Goal: Find specific page/section: Find specific page/section

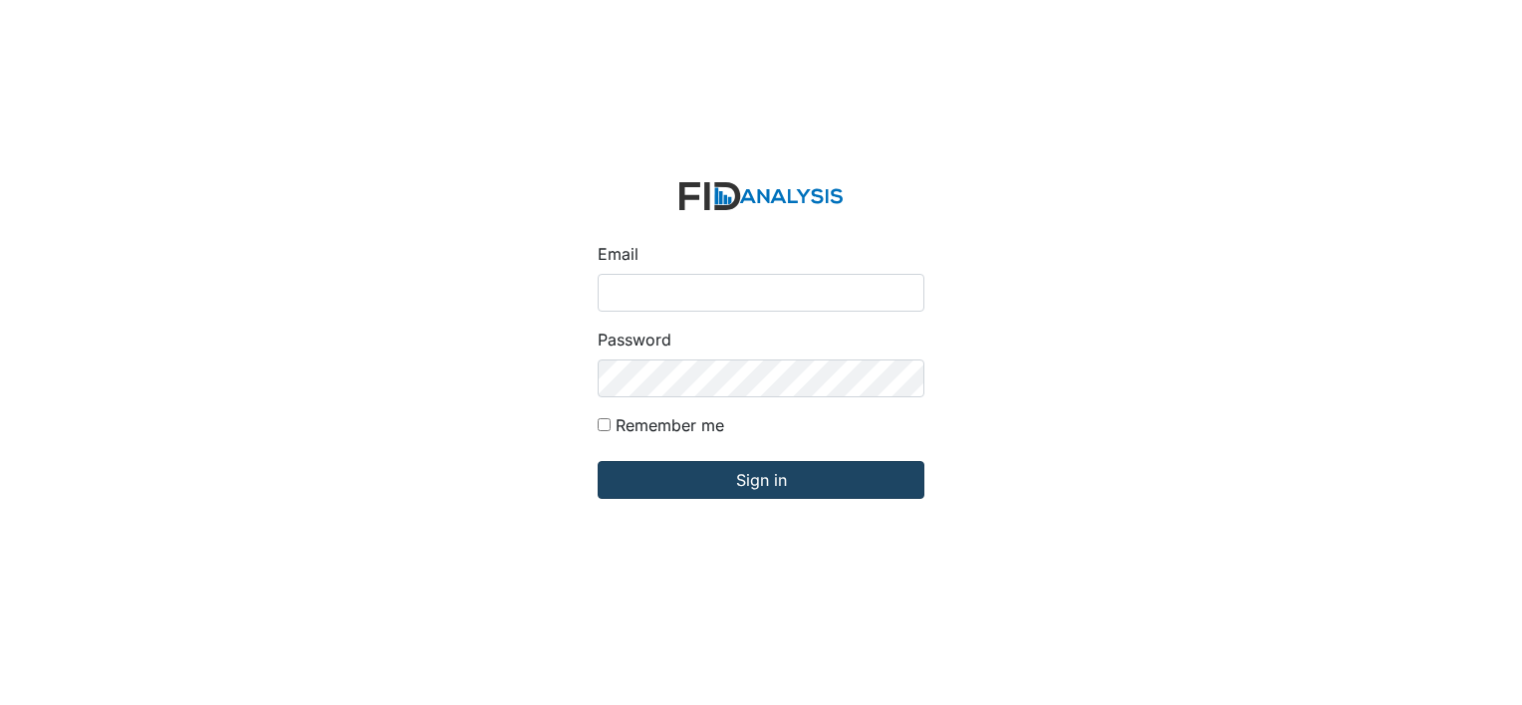
type input "[EMAIL_ADDRESS][DOMAIN_NAME]"
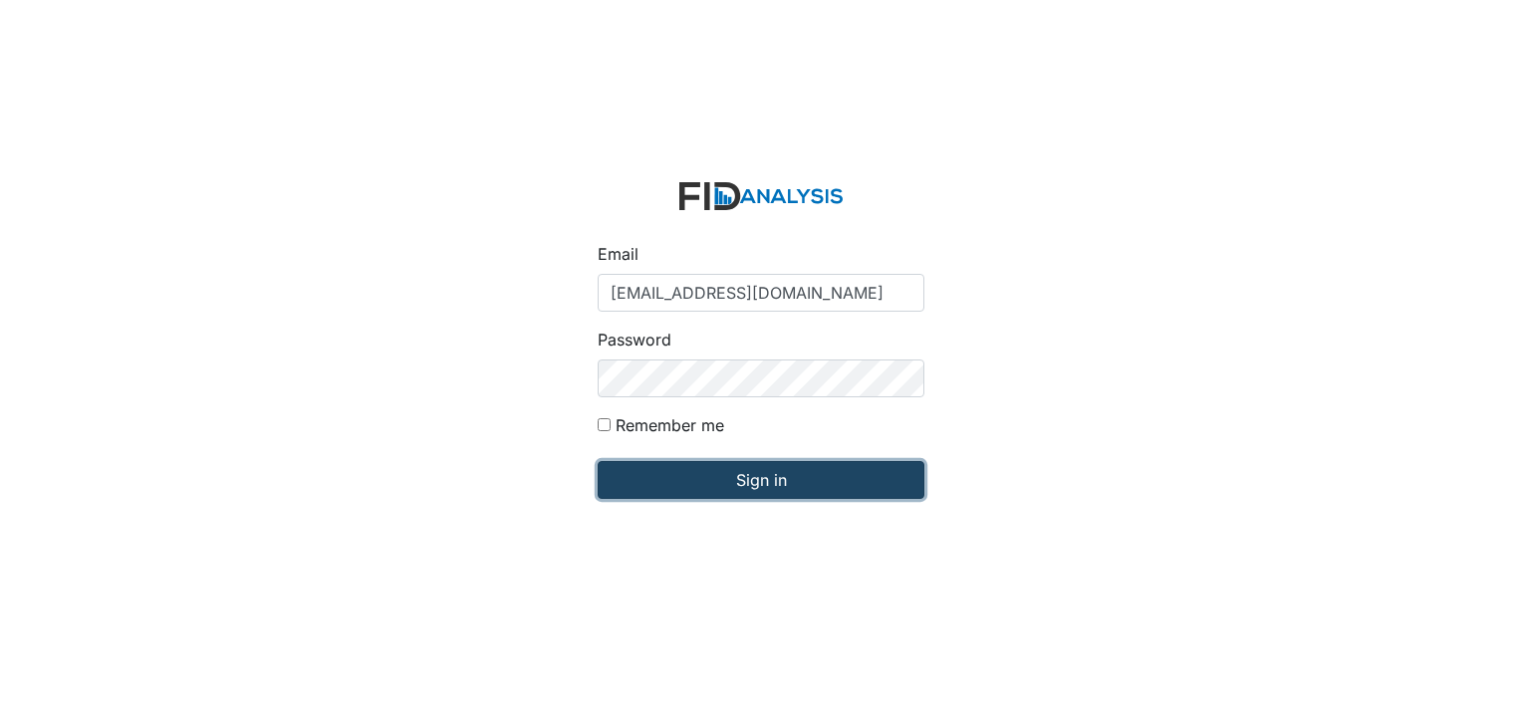
click at [704, 482] on input "Sign in" at bounding box center [761, 480] width 327 height 38
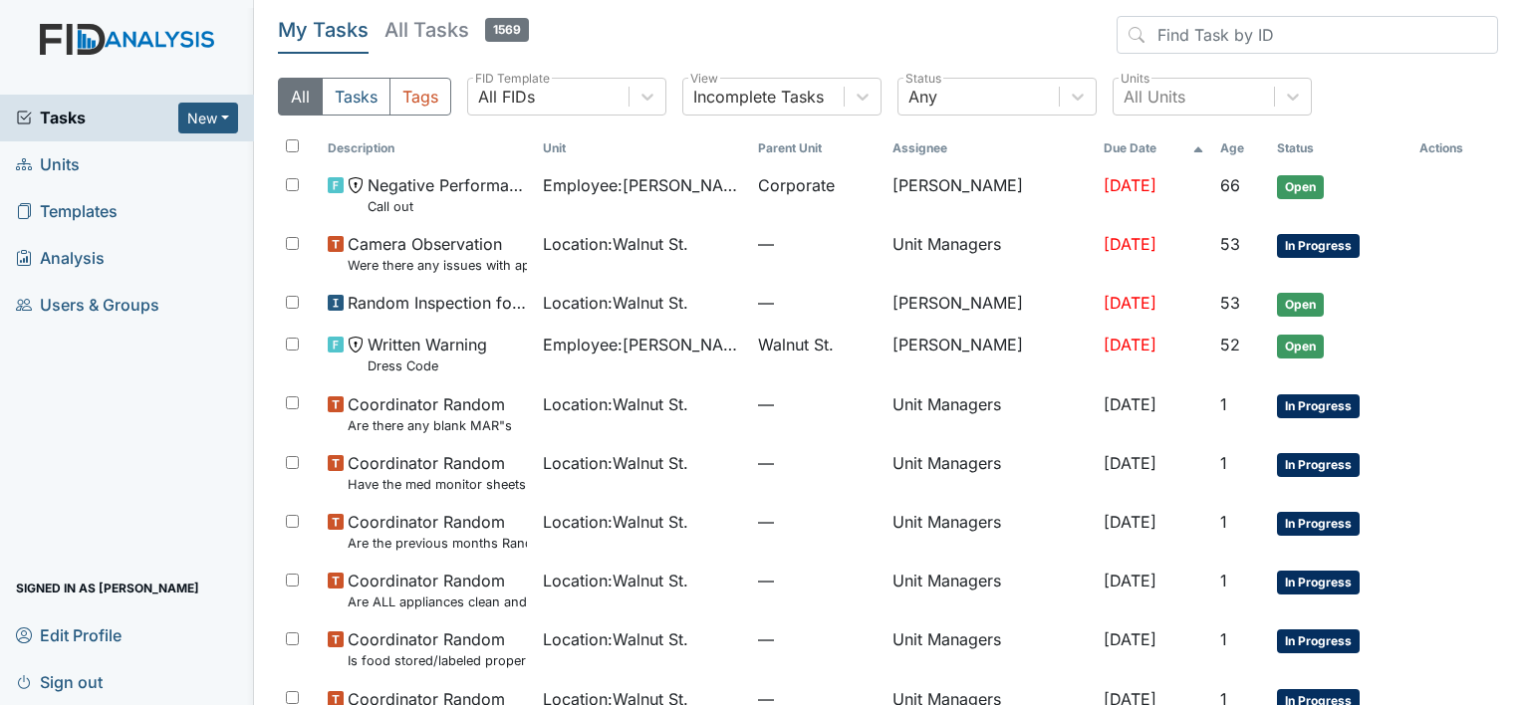
click at [72, 156] on span "Units" at bounding box center [48, 164] width 64 height 31
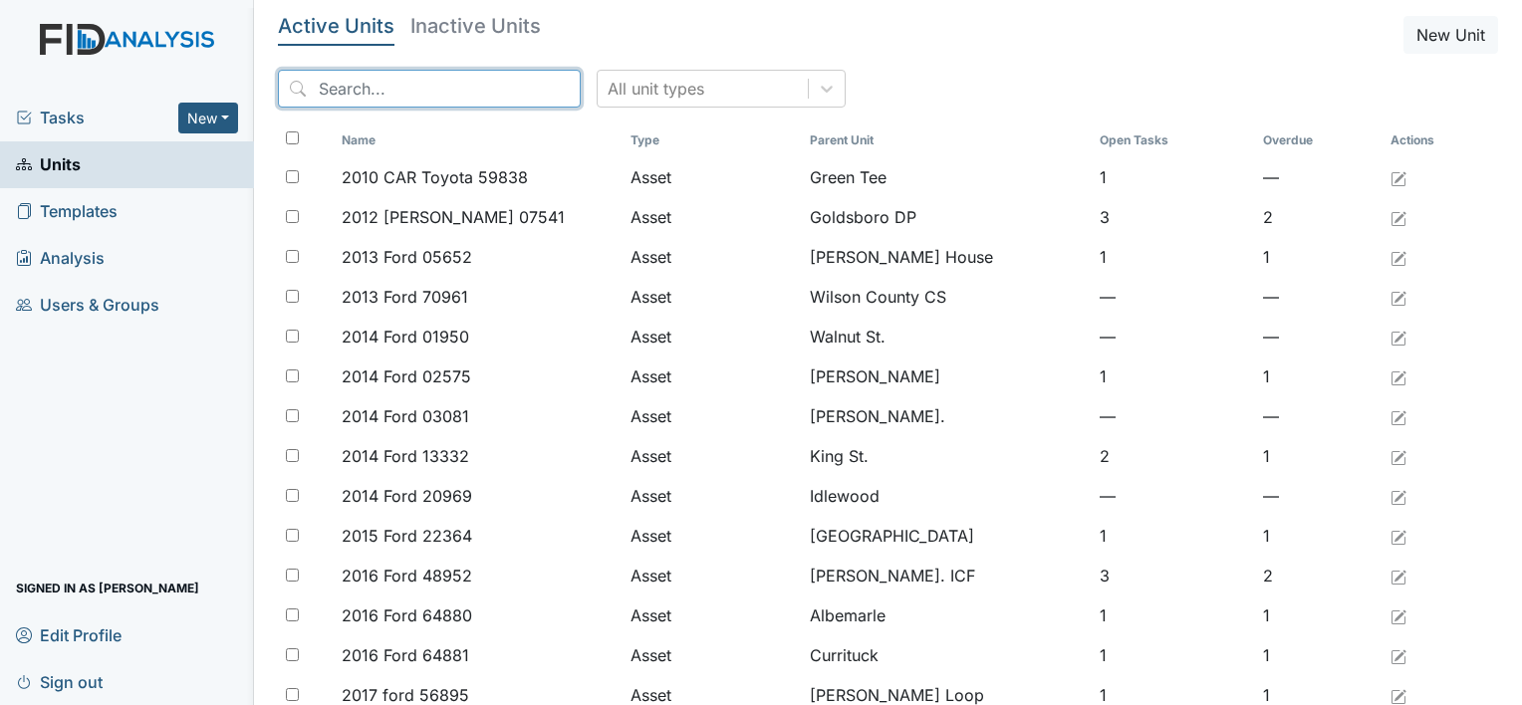
click at [486, 97] on input "search" at bounding box center [429, 89] width 303 height 38
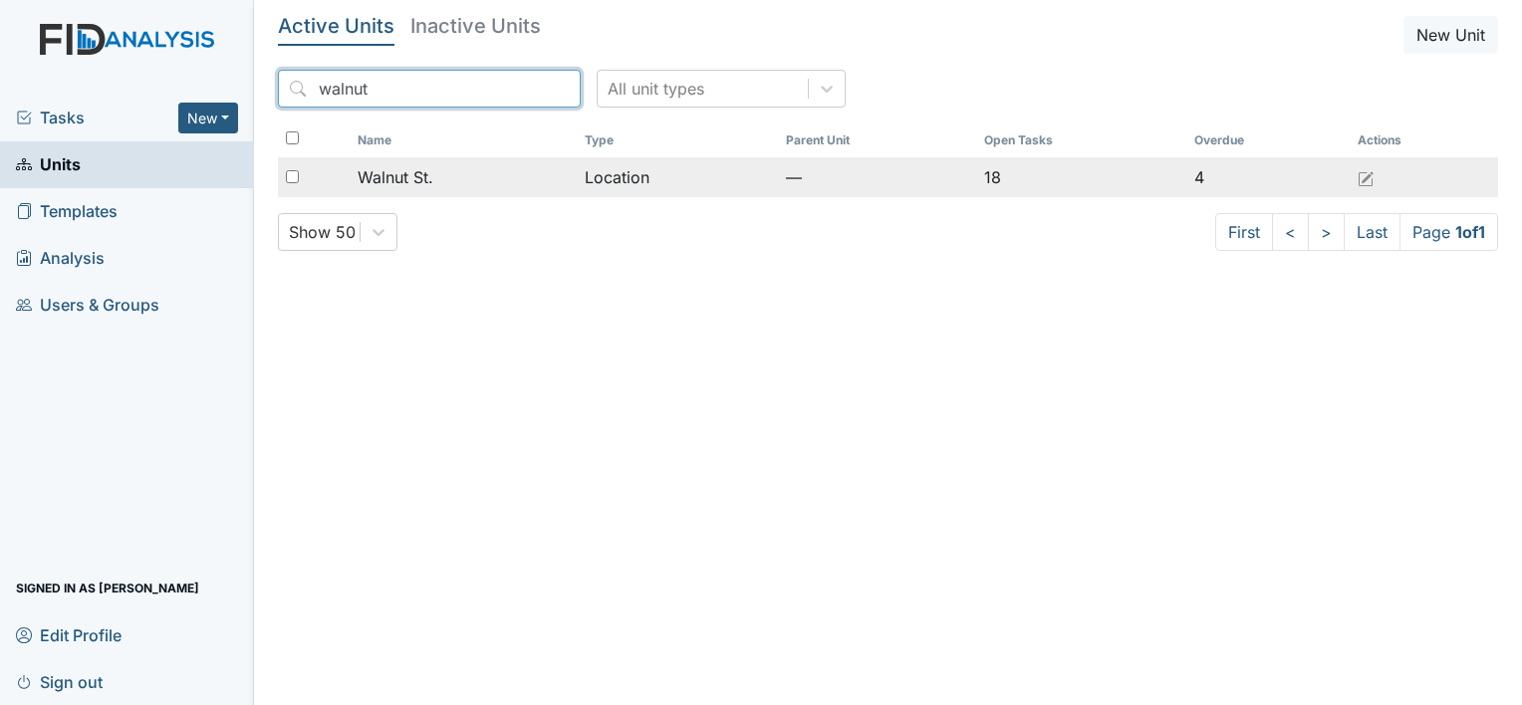
type input "walnut"
click at [386, 179] on span "Walnut St." at bounding box center [396, 177] width 76 height 24
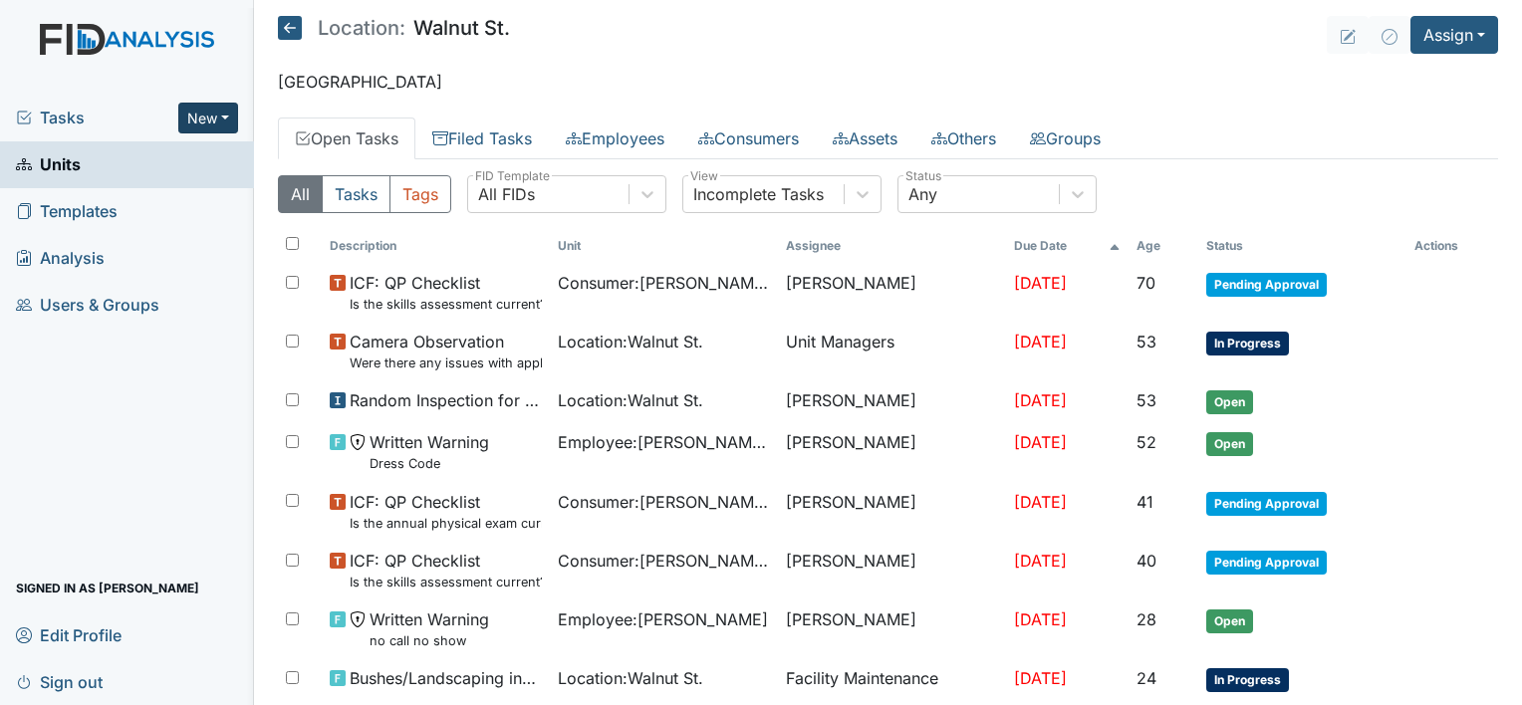
click at [200, 120] on button "New" at bounding box center [208, 118] width 60 height 31
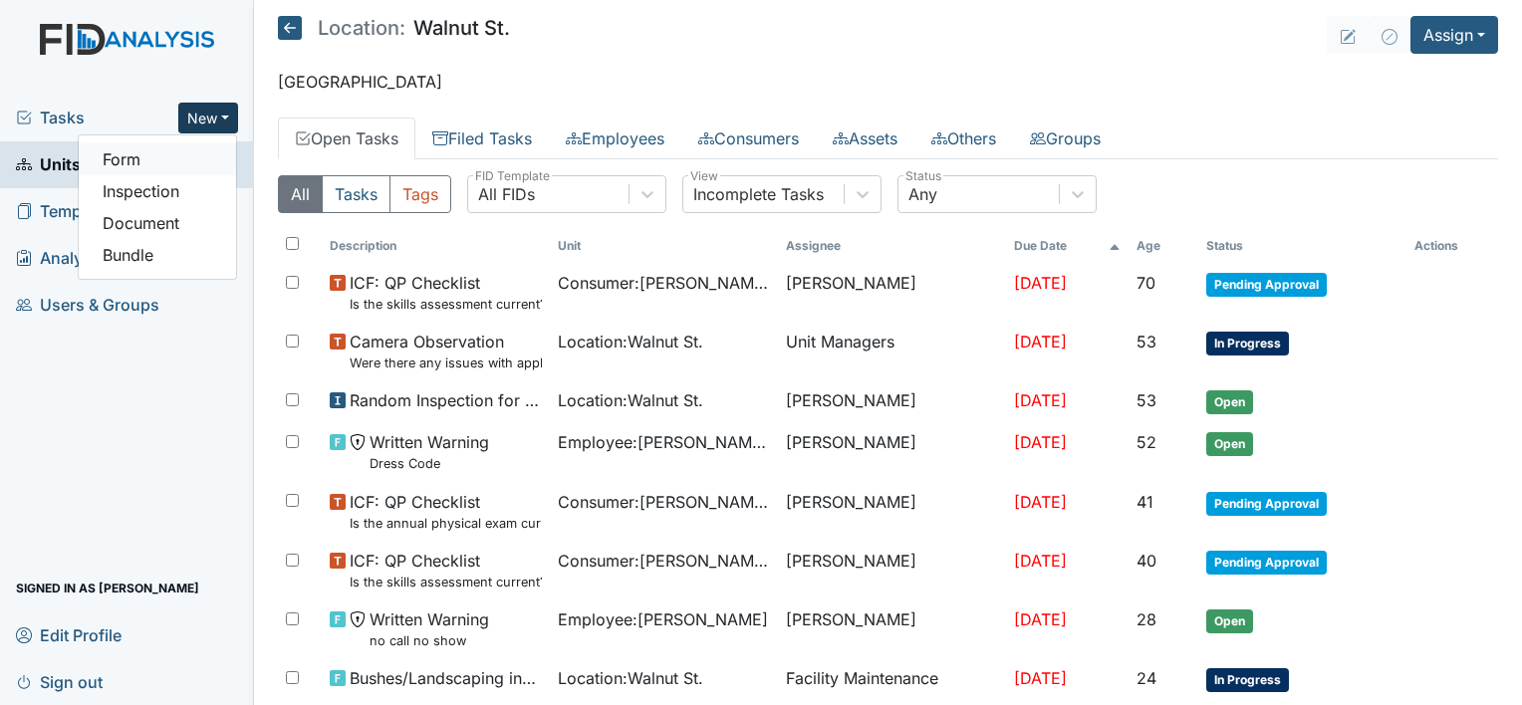
click at [168, 165] on link "Form" at bounding box center [157, 159] width 157 height 32
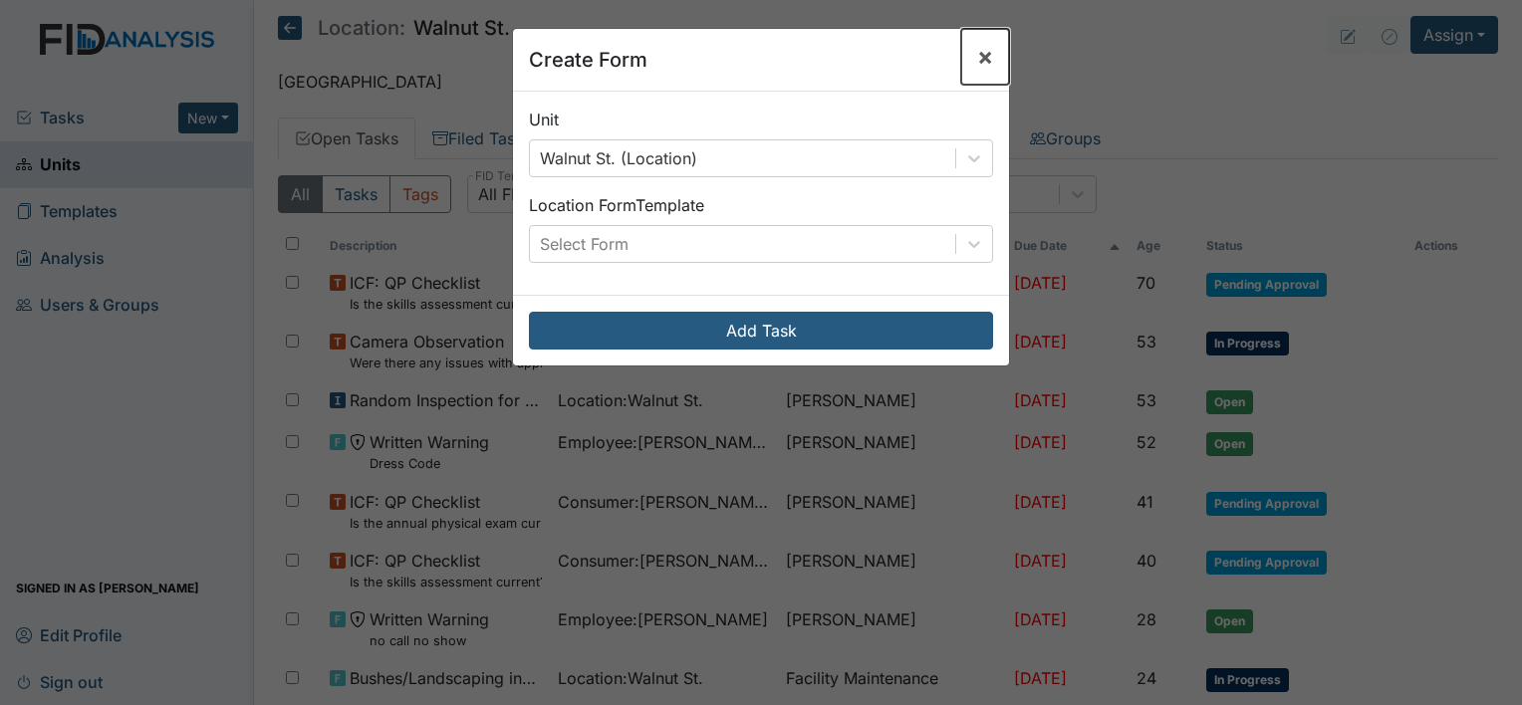
click at [980, 56] on span "×" at bounding box center [985, 56] width 16 height 29
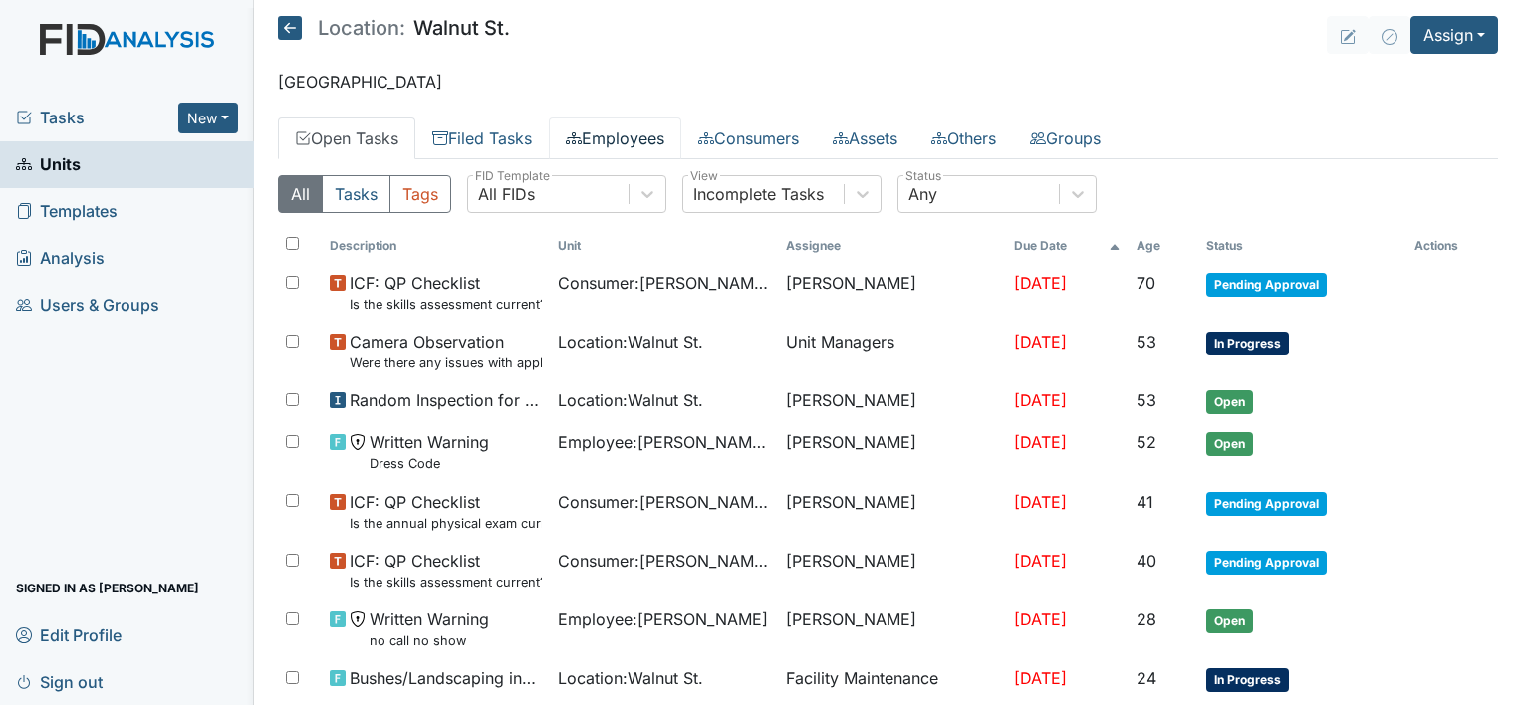
click at [640, 143] on link "Employees" at bounding box center [615, 139] width 133 height 42
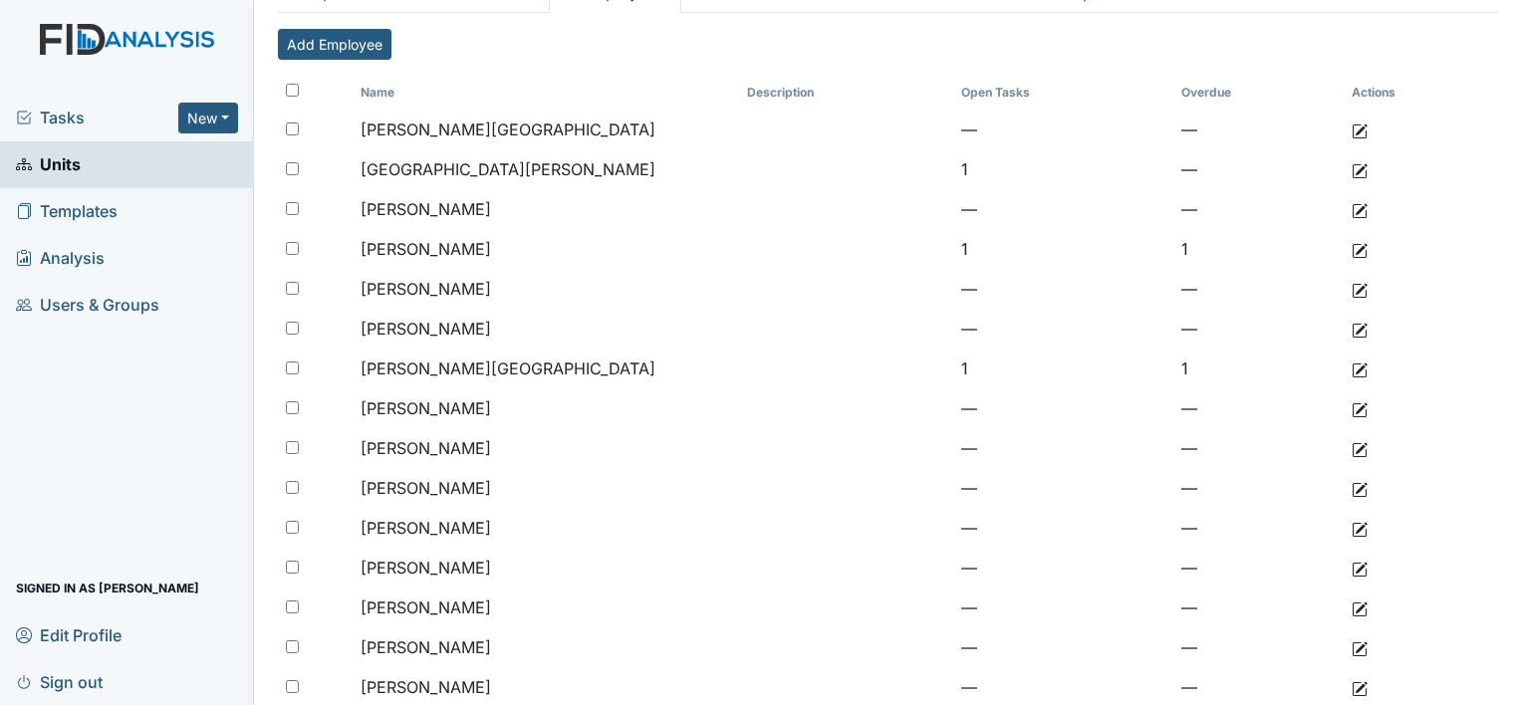
scroll to position [80, 0]
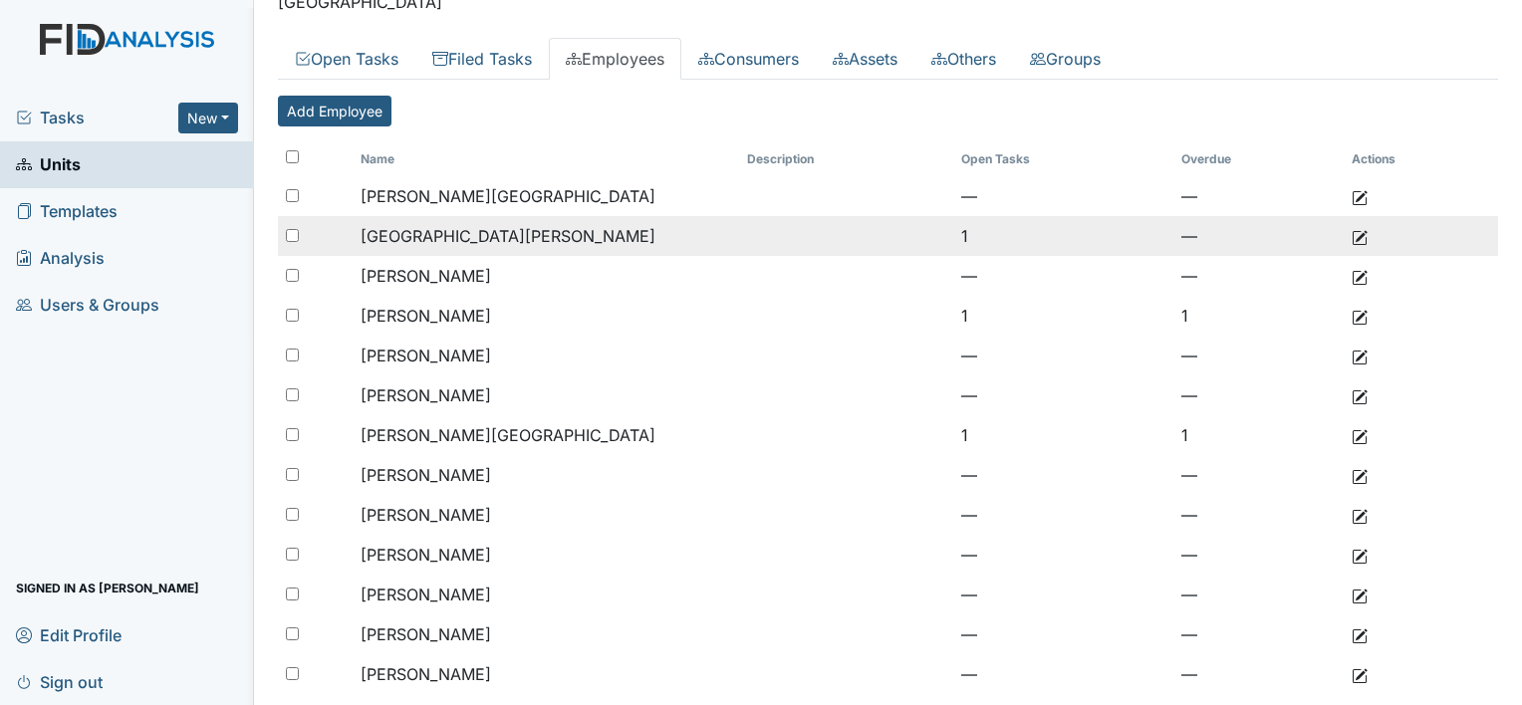
click at [1352, 224] on link at bounding box center [1360, 236] width 16 height 24
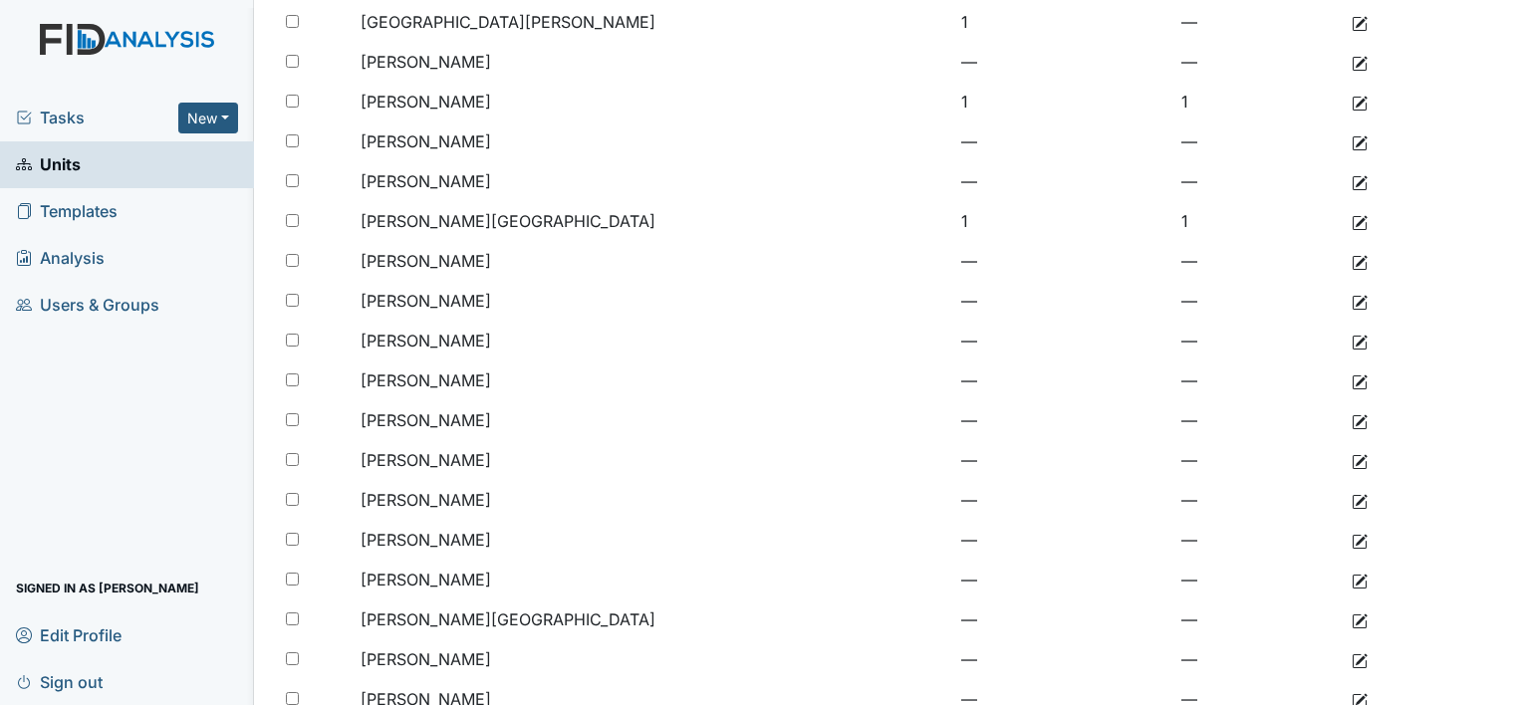
scroll to position [355, 0]
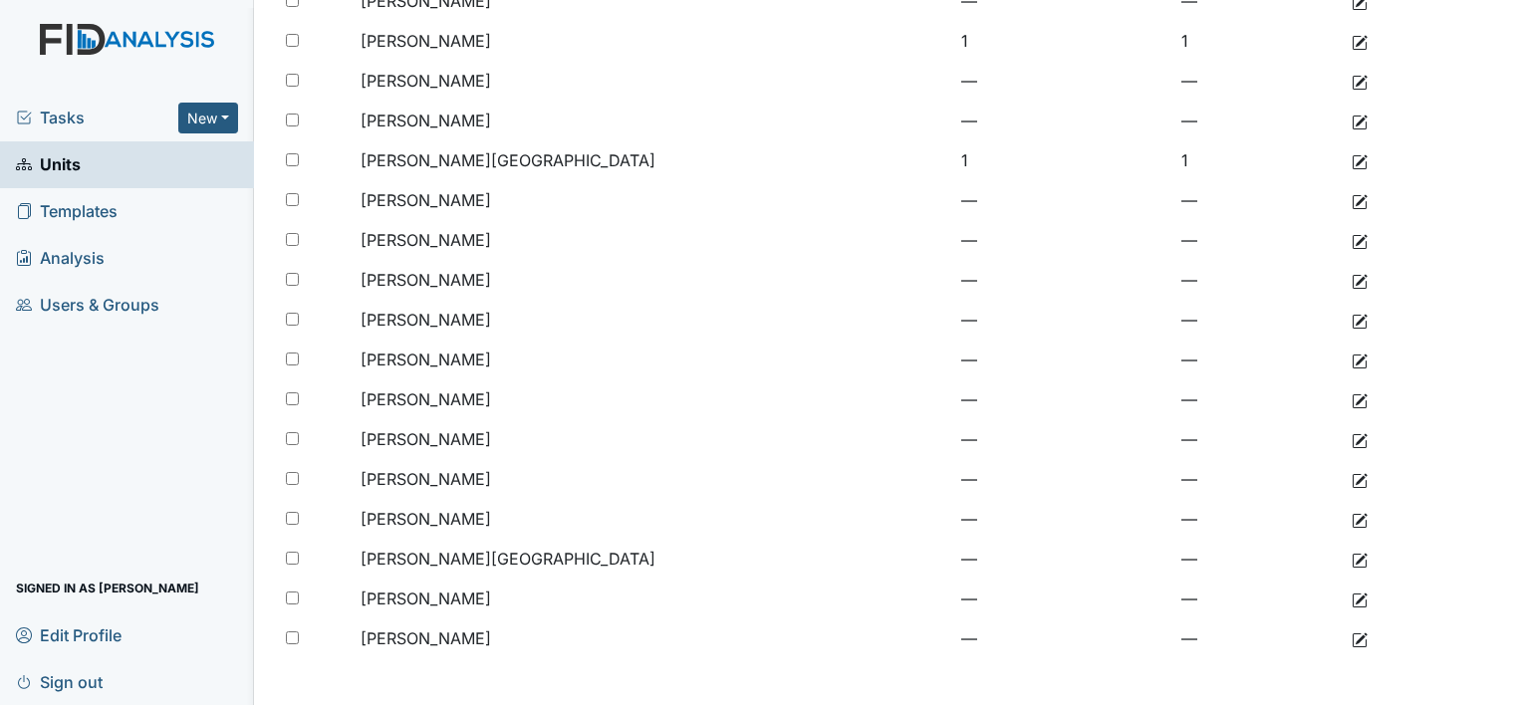
drag, startPoint x: 1487, startPoint y: 438, endPoint x: 1525, endPoint y: 335, distance: 110.7
click at [1521, 335] on html "Tasks New Form Inspection Document Bundle Units Templates Analysis Users & Grou…" at bounding box center [761, 352] width 1522 height 705
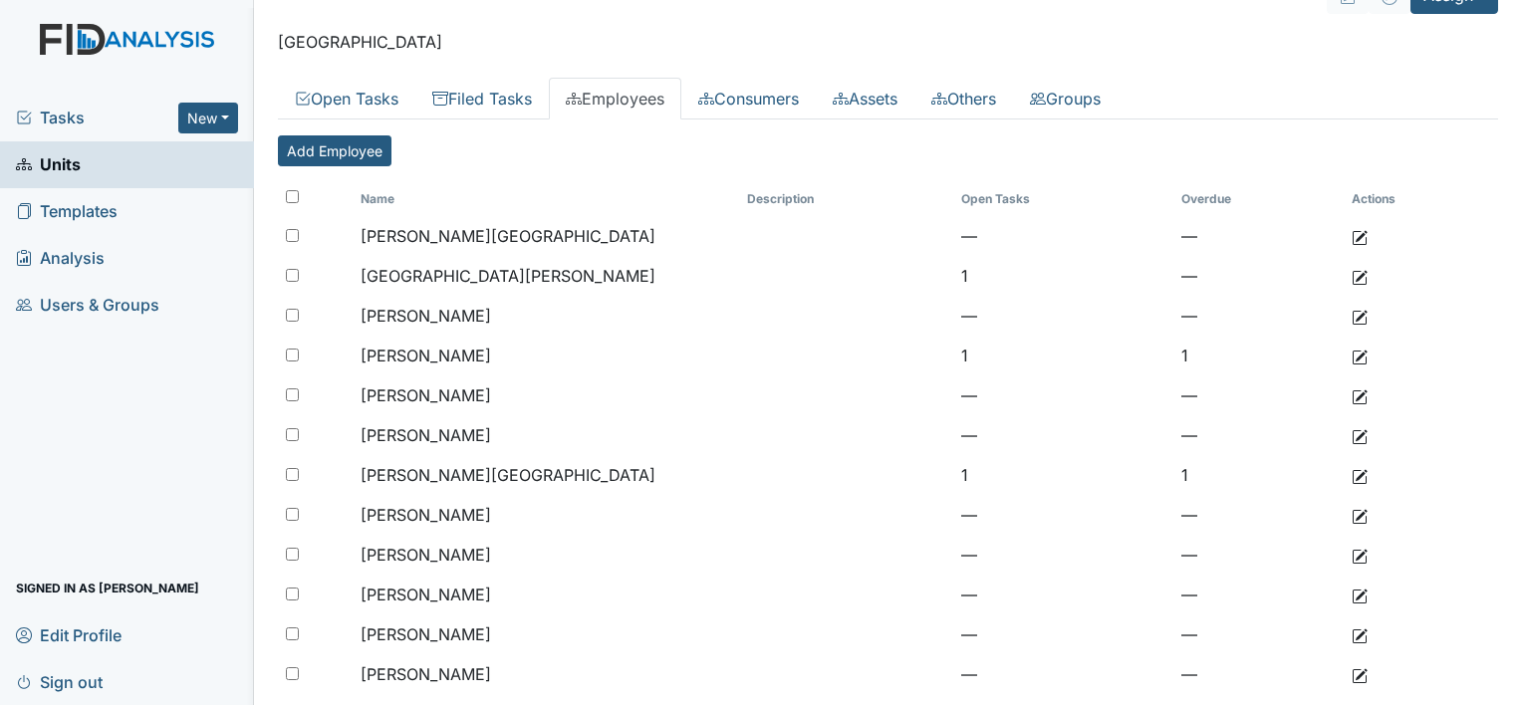
scroll to position [0, 0]
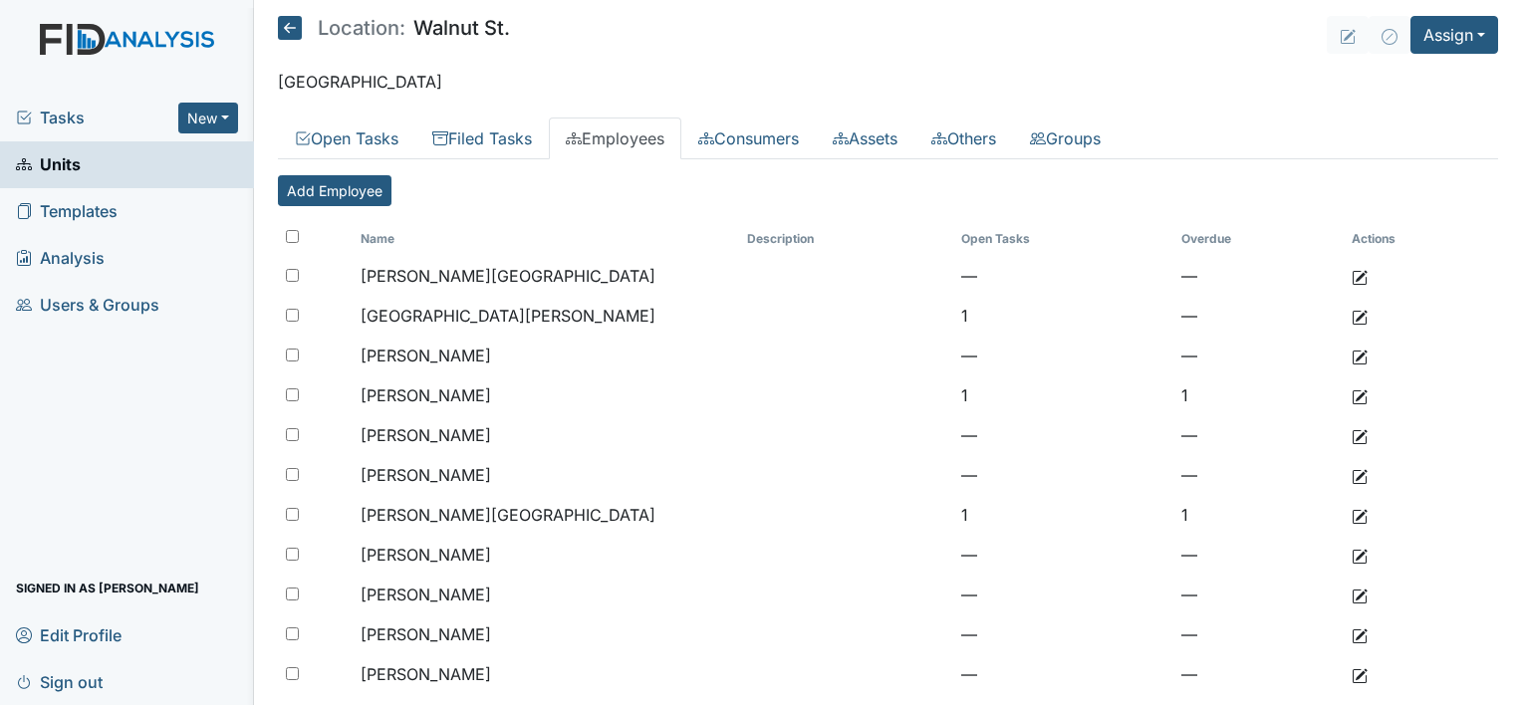
click at [286, 24] on icon at bounding box center [290, 28] width 24 height 24
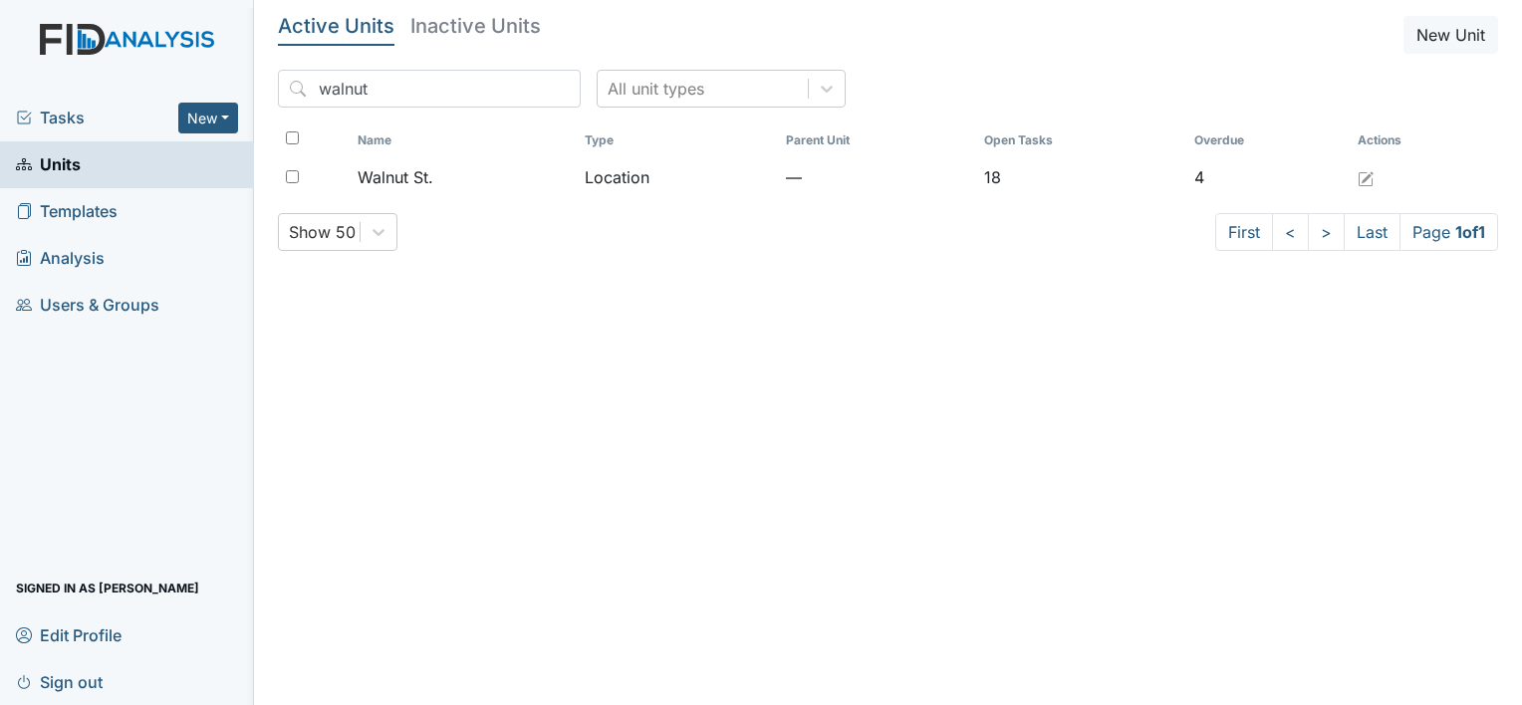
click at [286, 24] on h5 "Active Units" at bounding box center [336, 26] width 117 height 20
click at [817, 84] on icon at bounding box center [827, 89] width 20 height 20
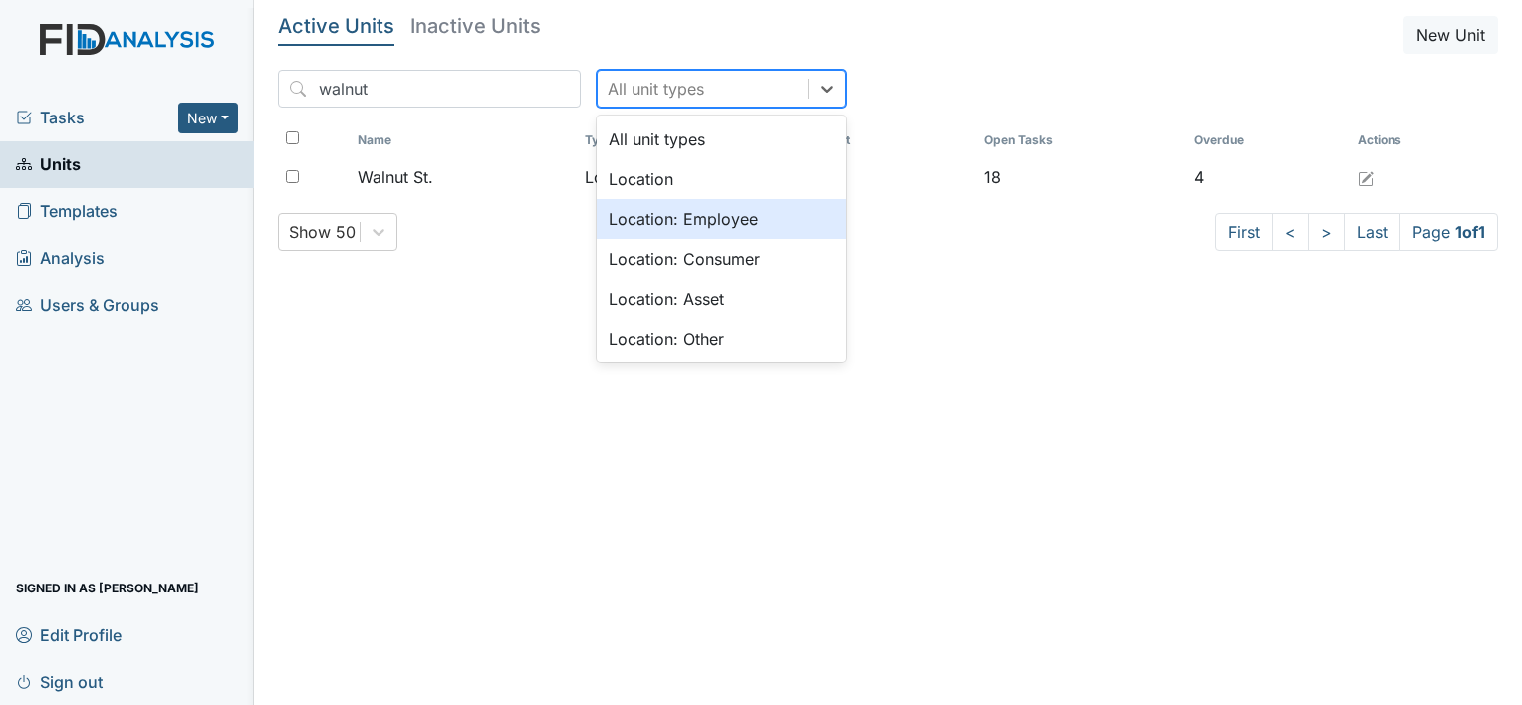
click at [666, 219] on div "Location: Employee" at bounding box center [721, 219] width 249 height 40
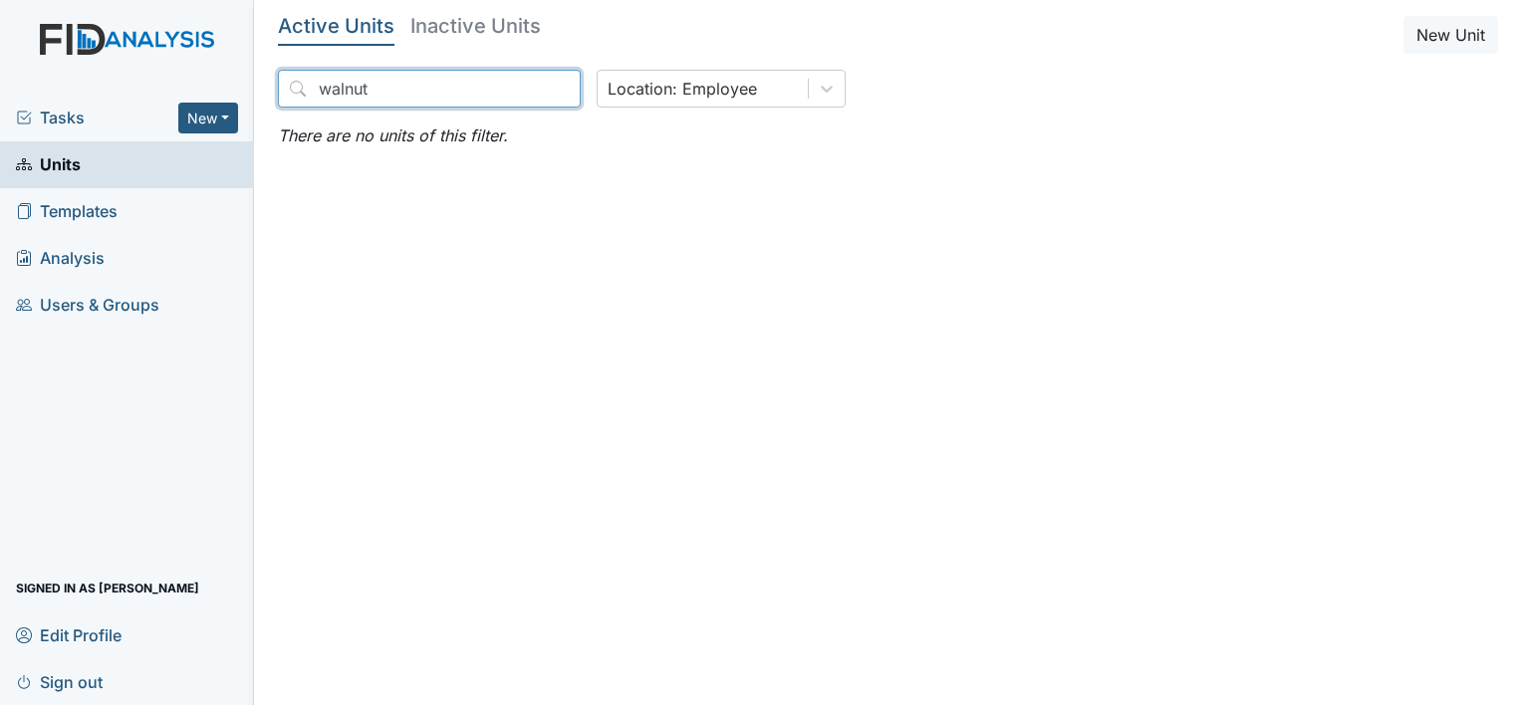
click at [297, 91] on input "walnut" at bounding box center [429, 89] width 303 height 38
click at [393, 92] on input "walnut" at bounding box center [429, 89] width 303 height 38
click at [458, 18] on h5 "Inactive Units" at bounding box center [476, 26] width 131 height 20
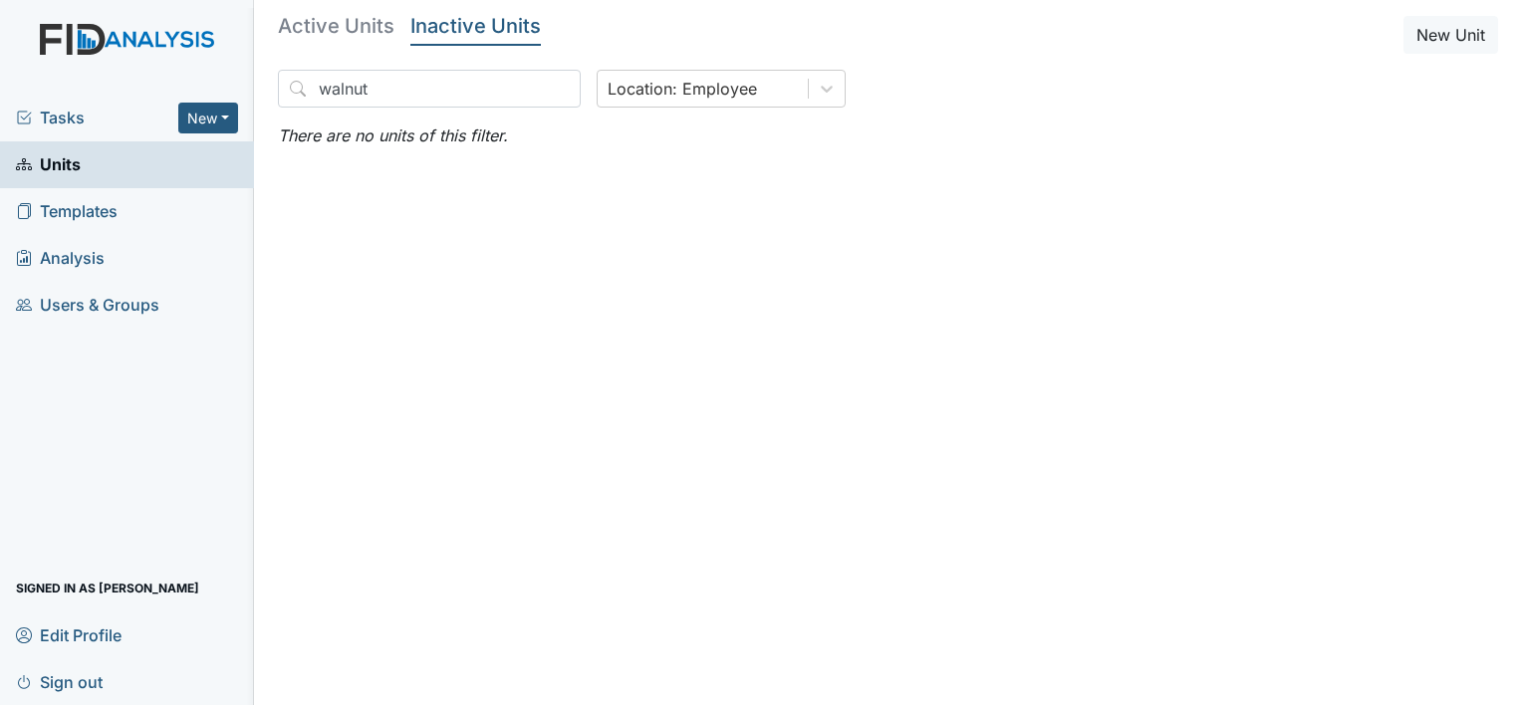
click at [339, 25] on h5 "Active Units" at bounding box center [336, 26] width 117 height 20
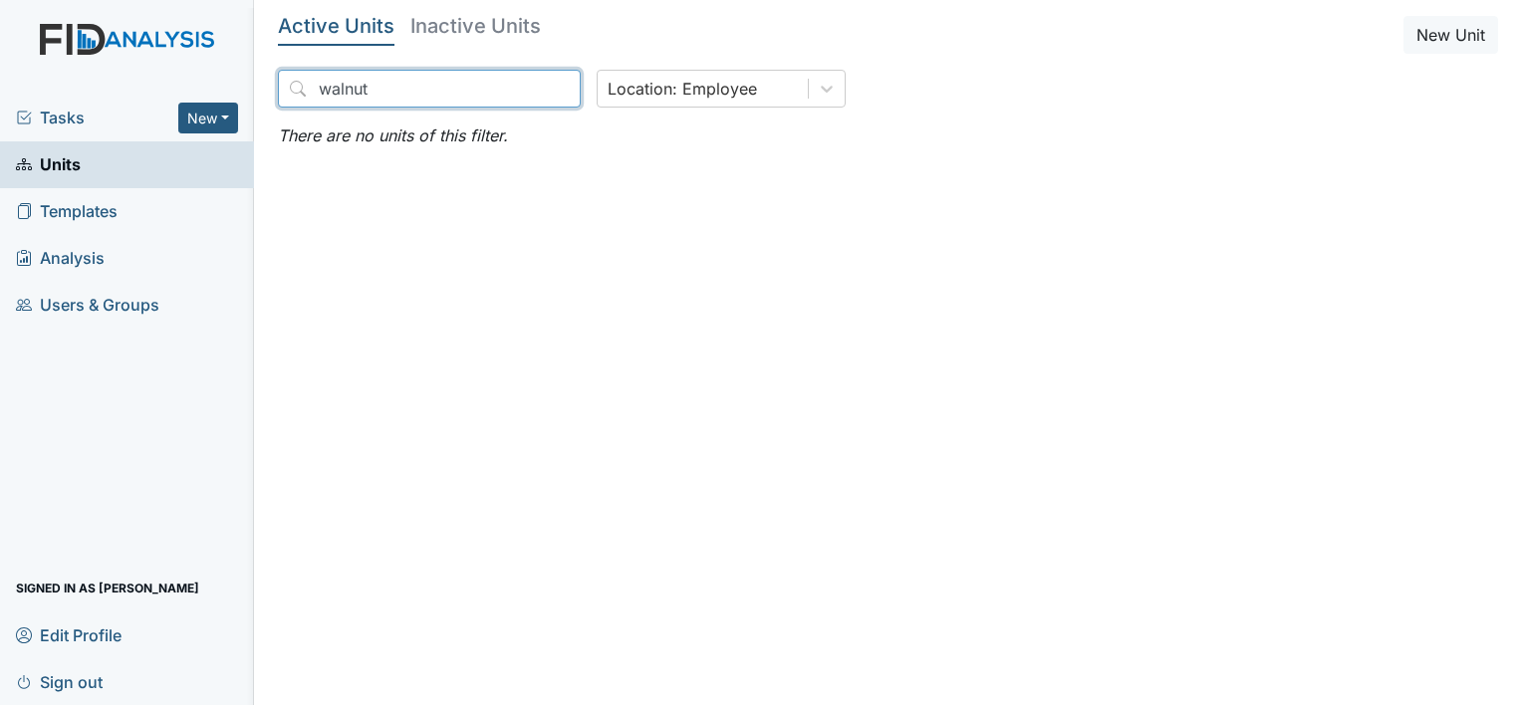
drag, startPoint x: 414, startPoint y: 83, endPoint x: 286, endPoint y: 73, distance: 128.9
click at [286, 73] on input "walnut" at bounding box center [429, 89] width 303 height 38
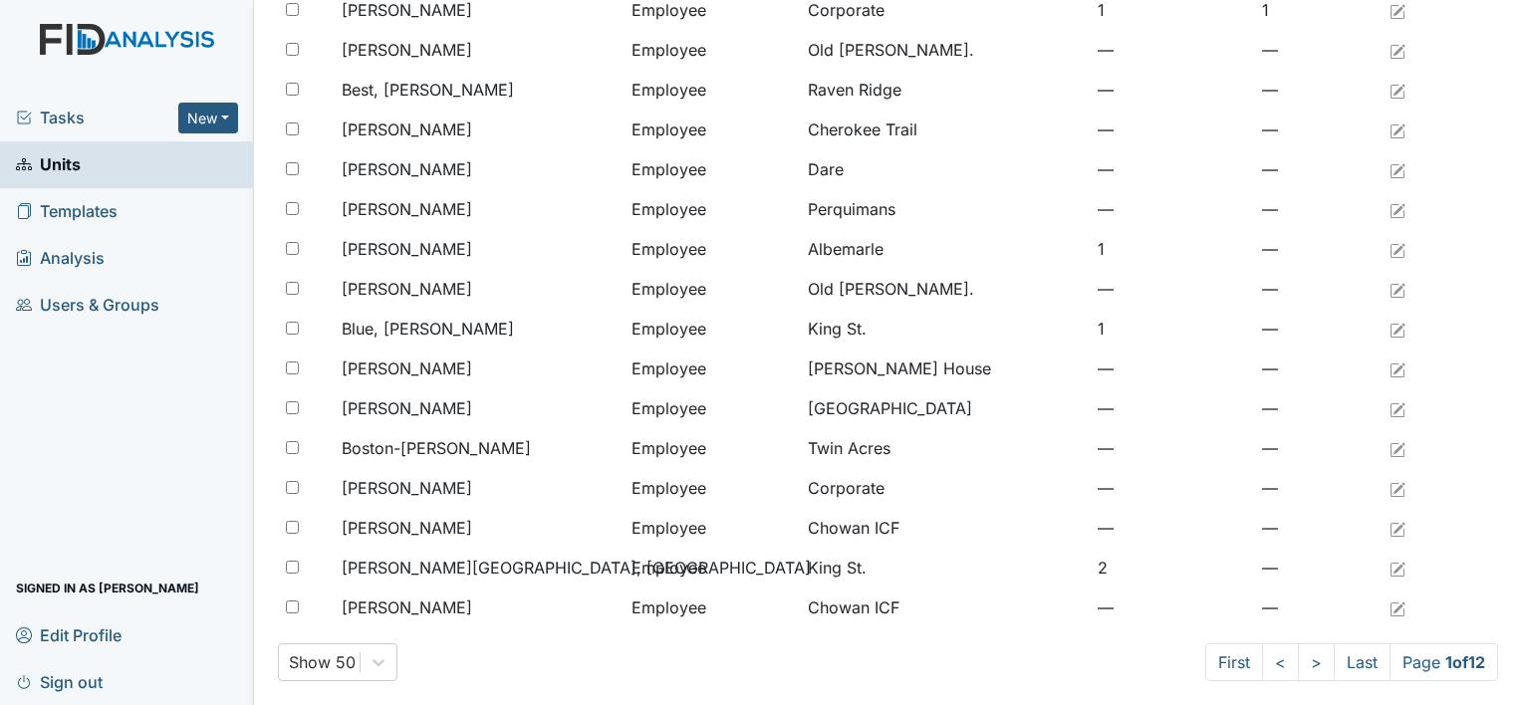
scroll to position [1530, 0]
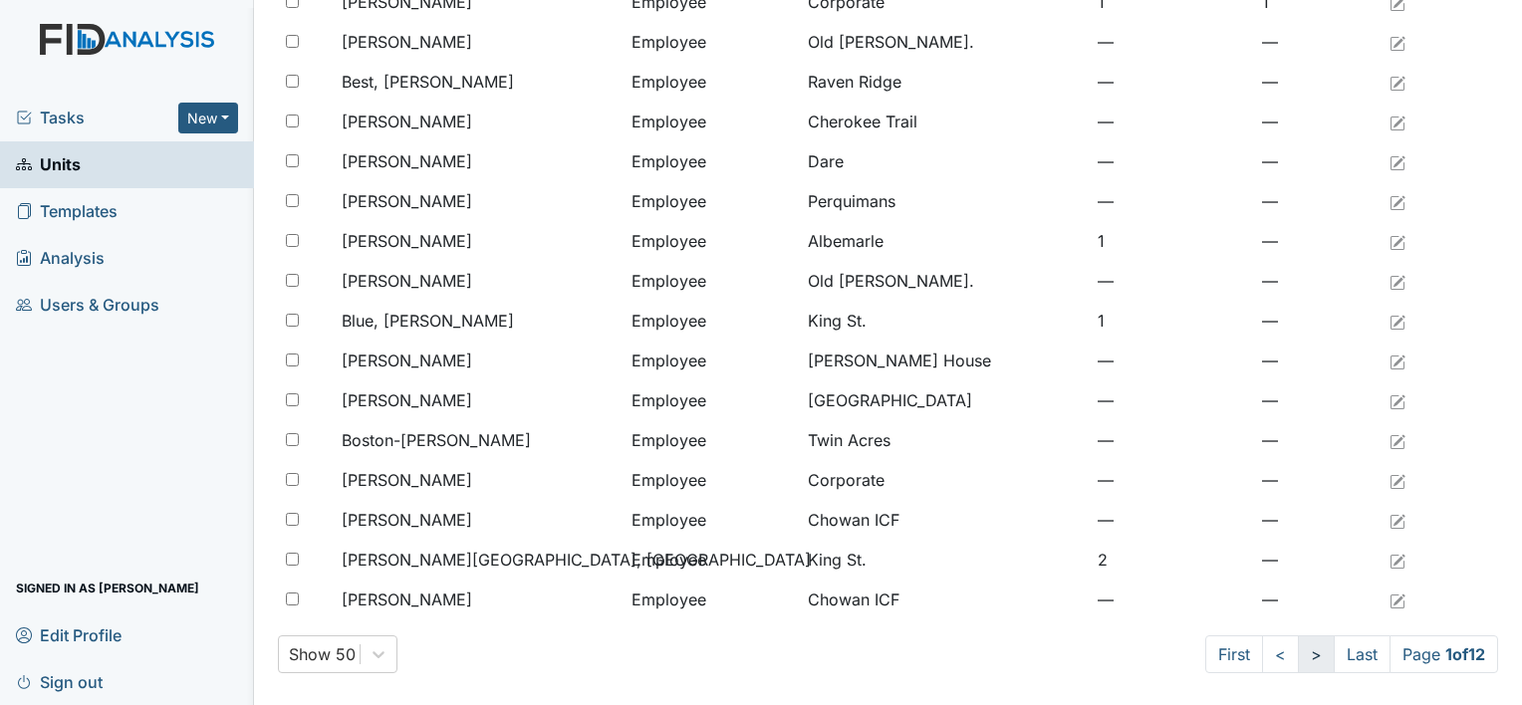
click at [1299, 656] on link ">" at bounding box center [1316, 655] width 37 height 38
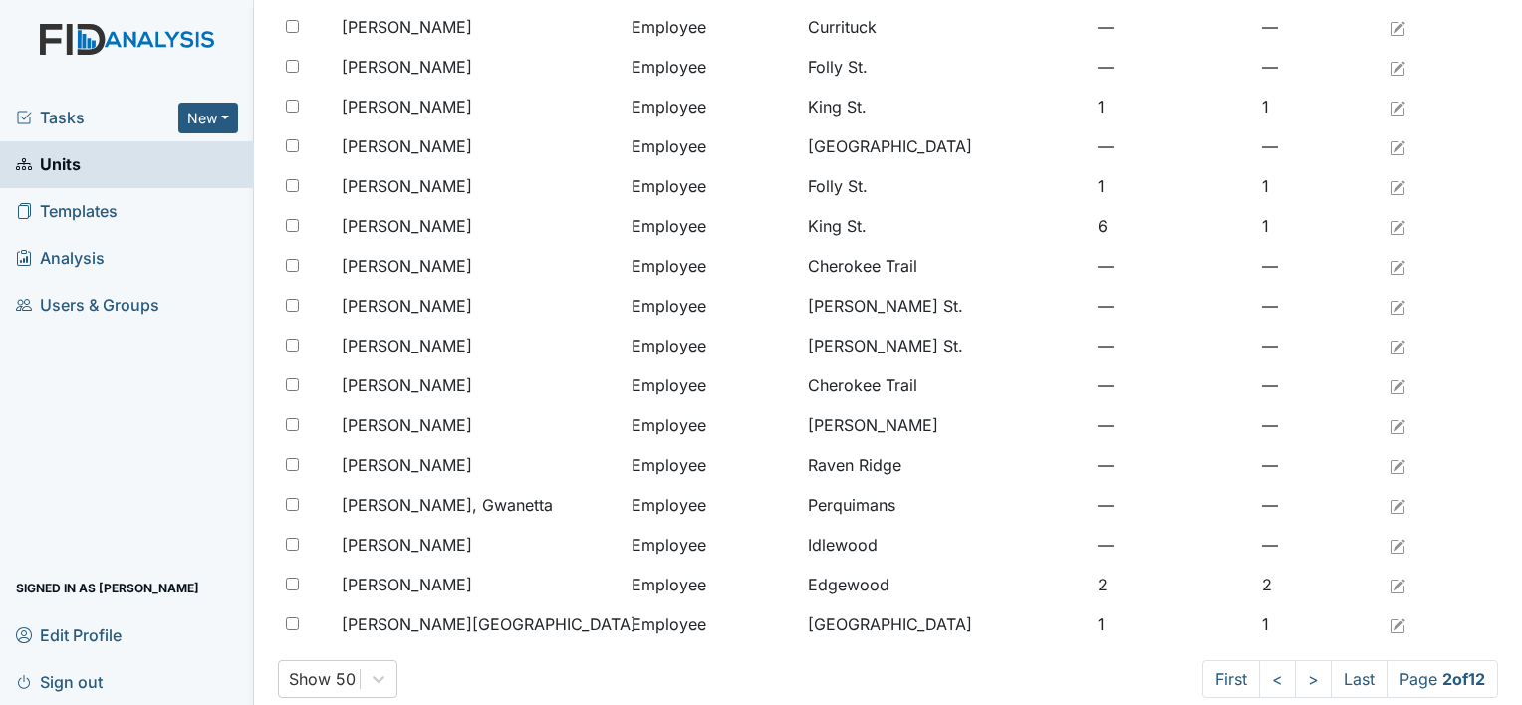
scroll to position [1530, 0]
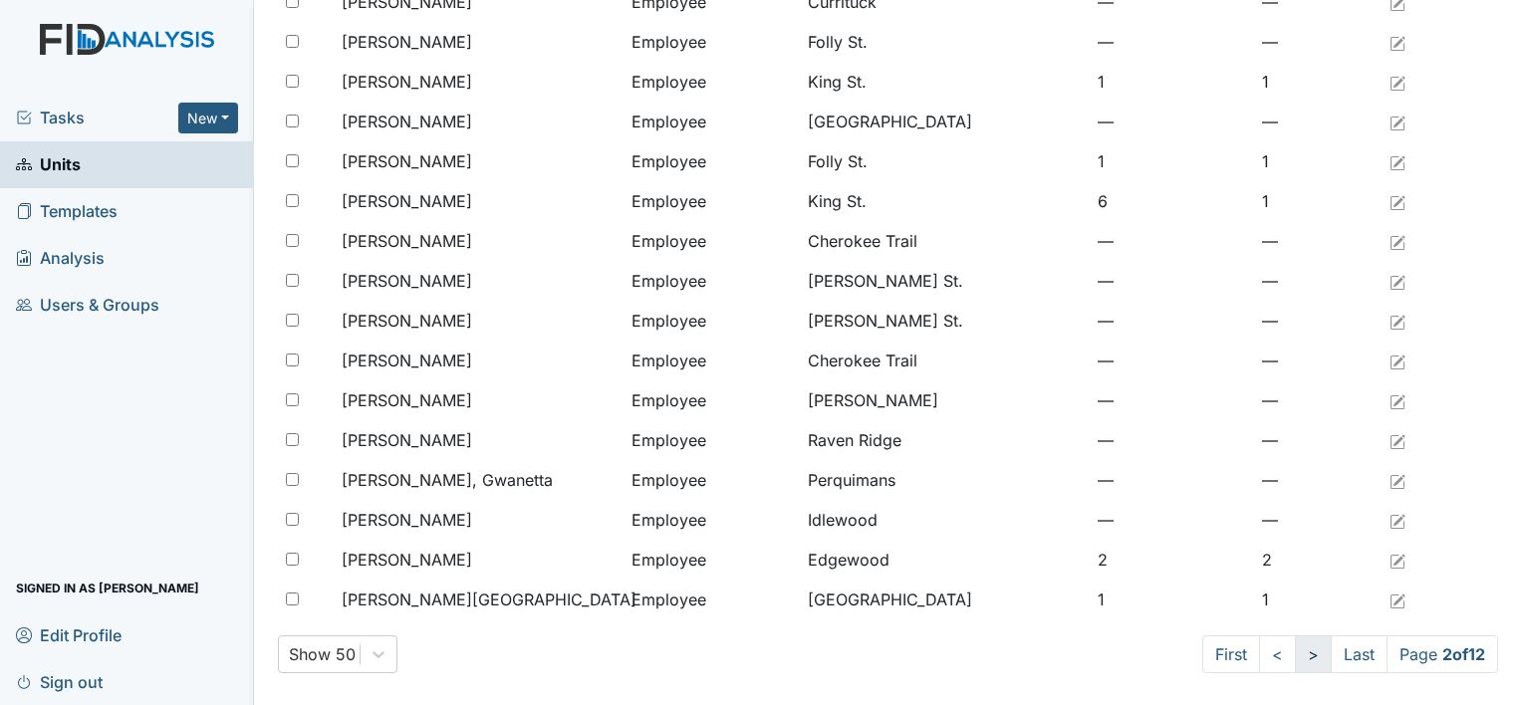
click at [1295, 659] on link ">" at bounding box center [1313, 655] width 37 height 38
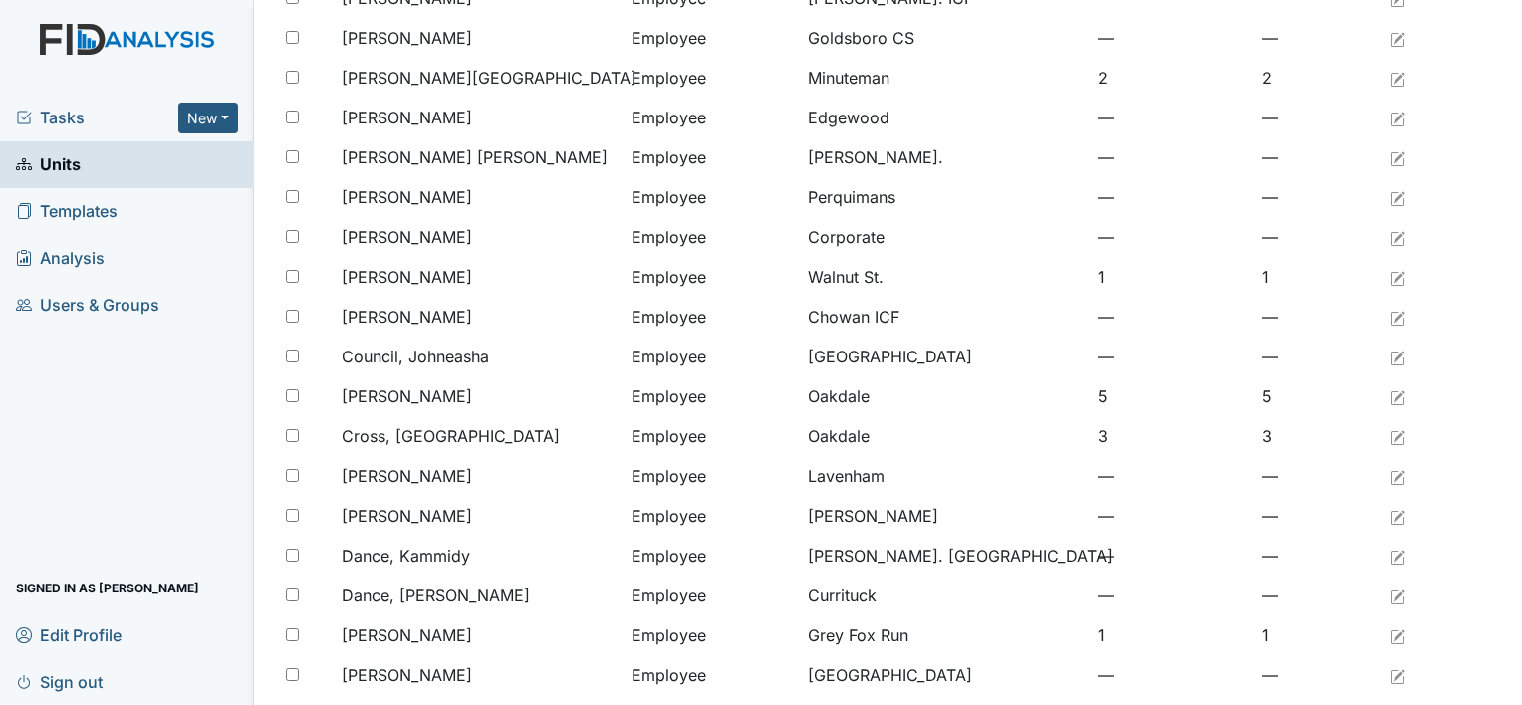
scroll to position [661, 0]
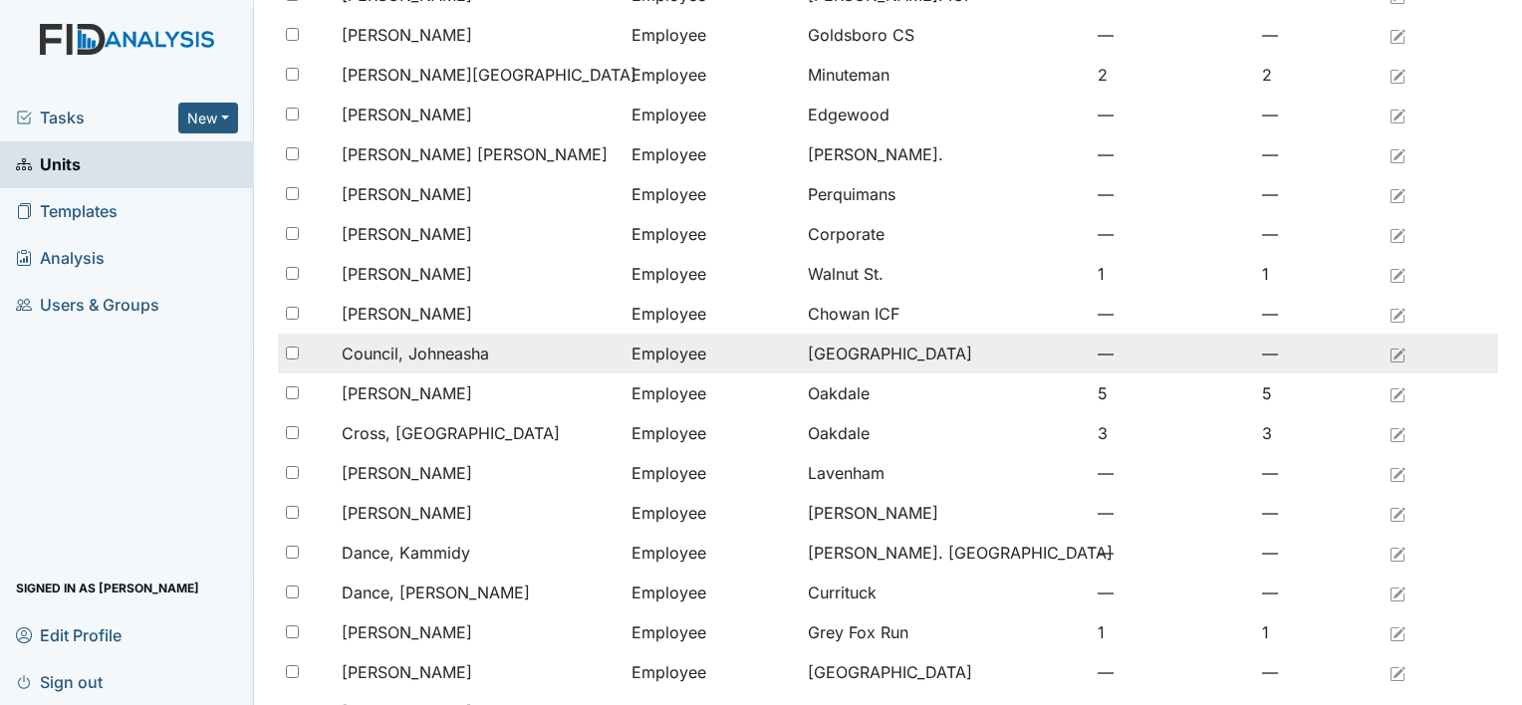
click at [634, 365] on td "Employee" at bounding box center [712, 354] width 176 height 40
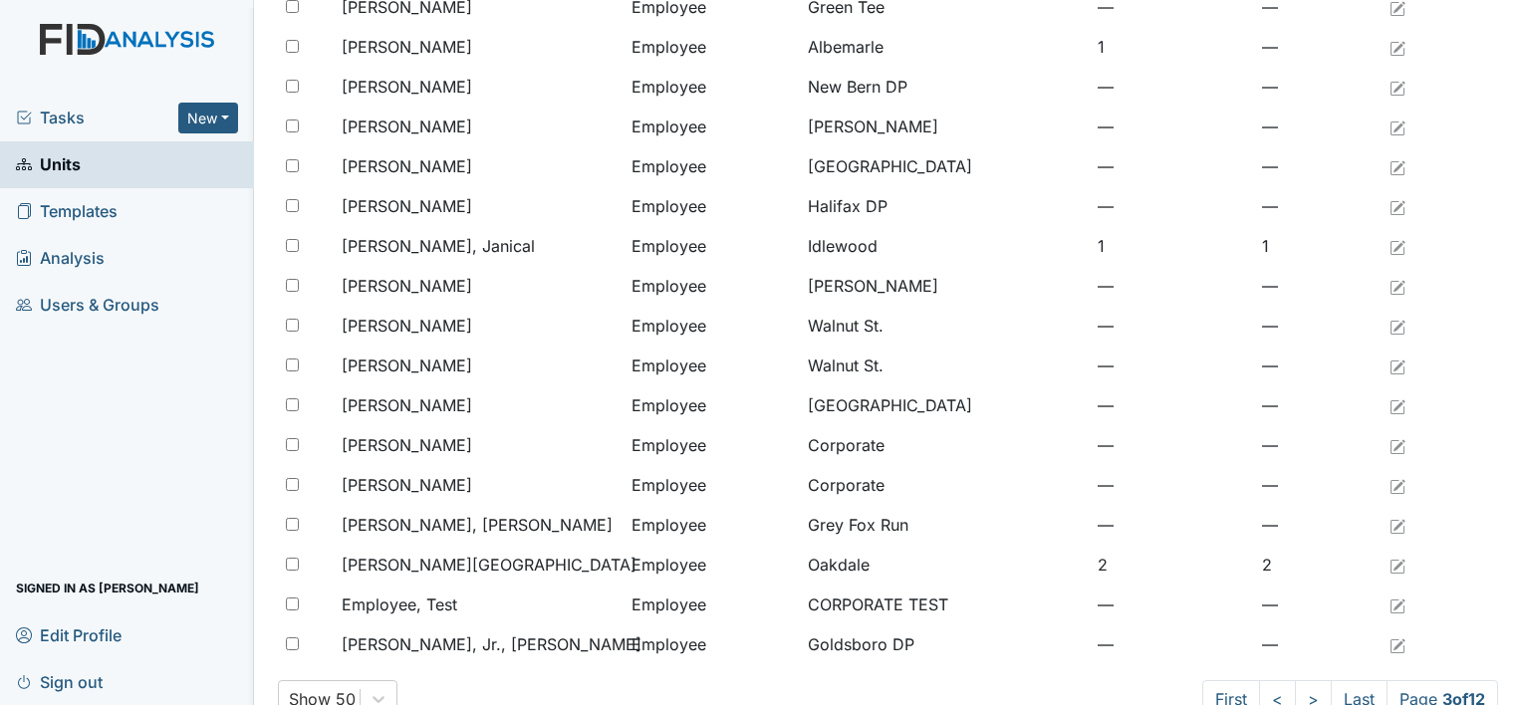
scroll to position [1530, 0]
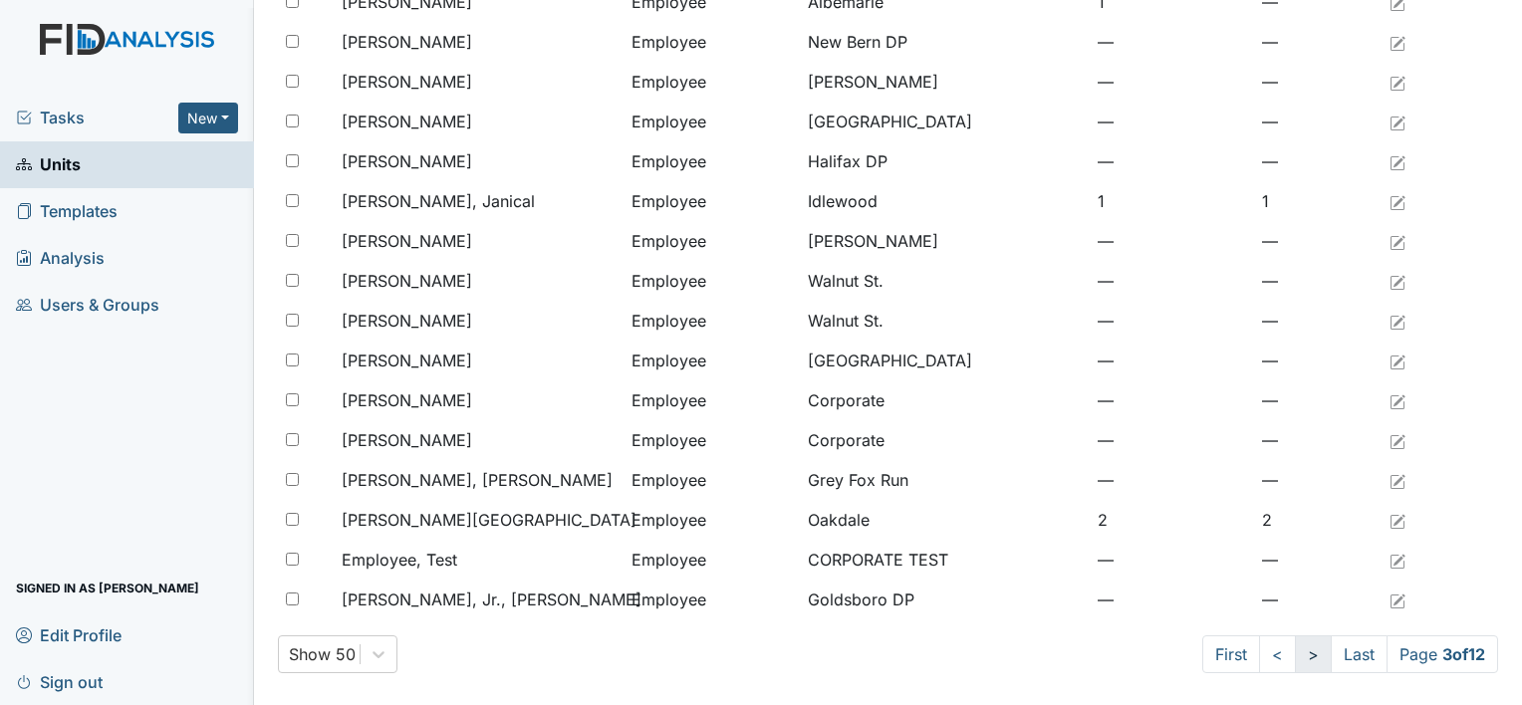
click at [1295, 651] on link ">" at bounding box center [1313, 655] width 37 height 38
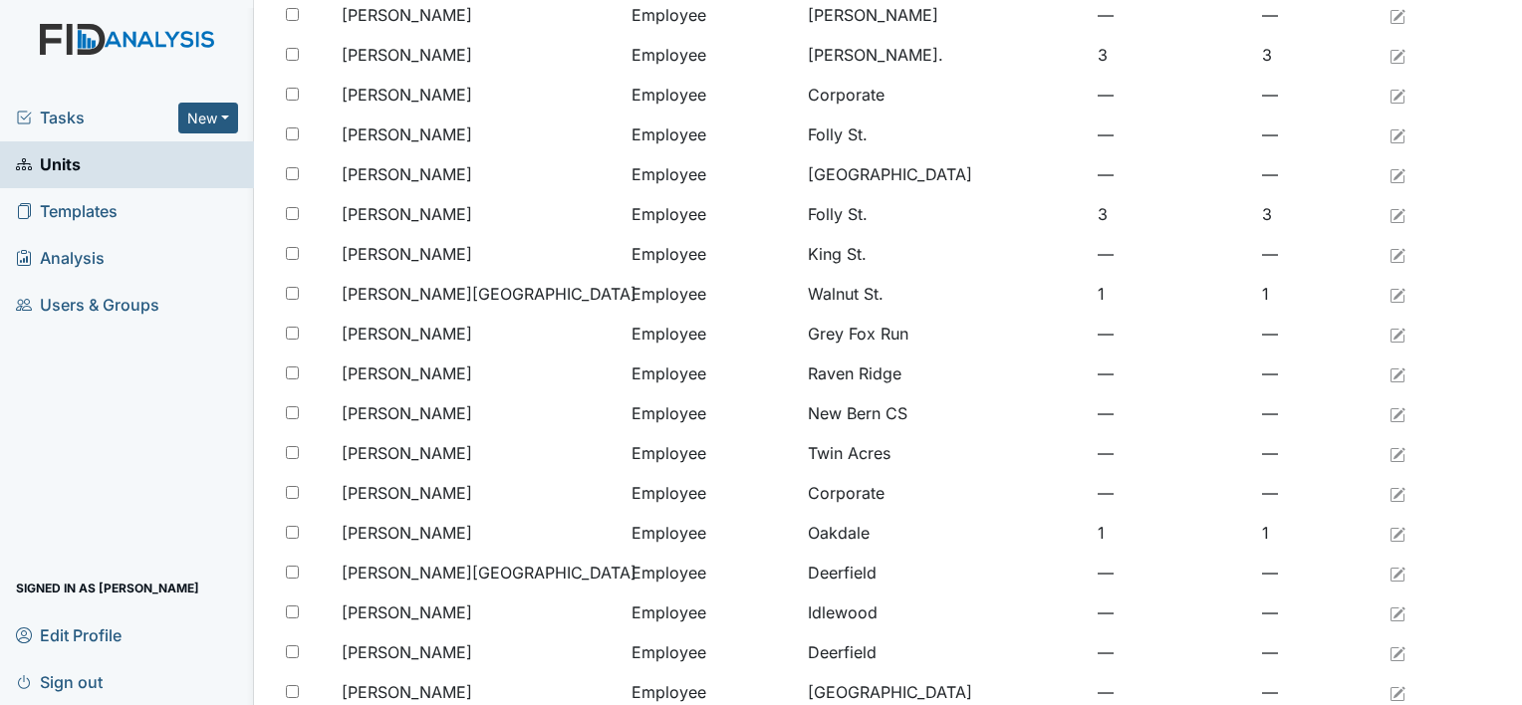
scroll to position [1530, 0]
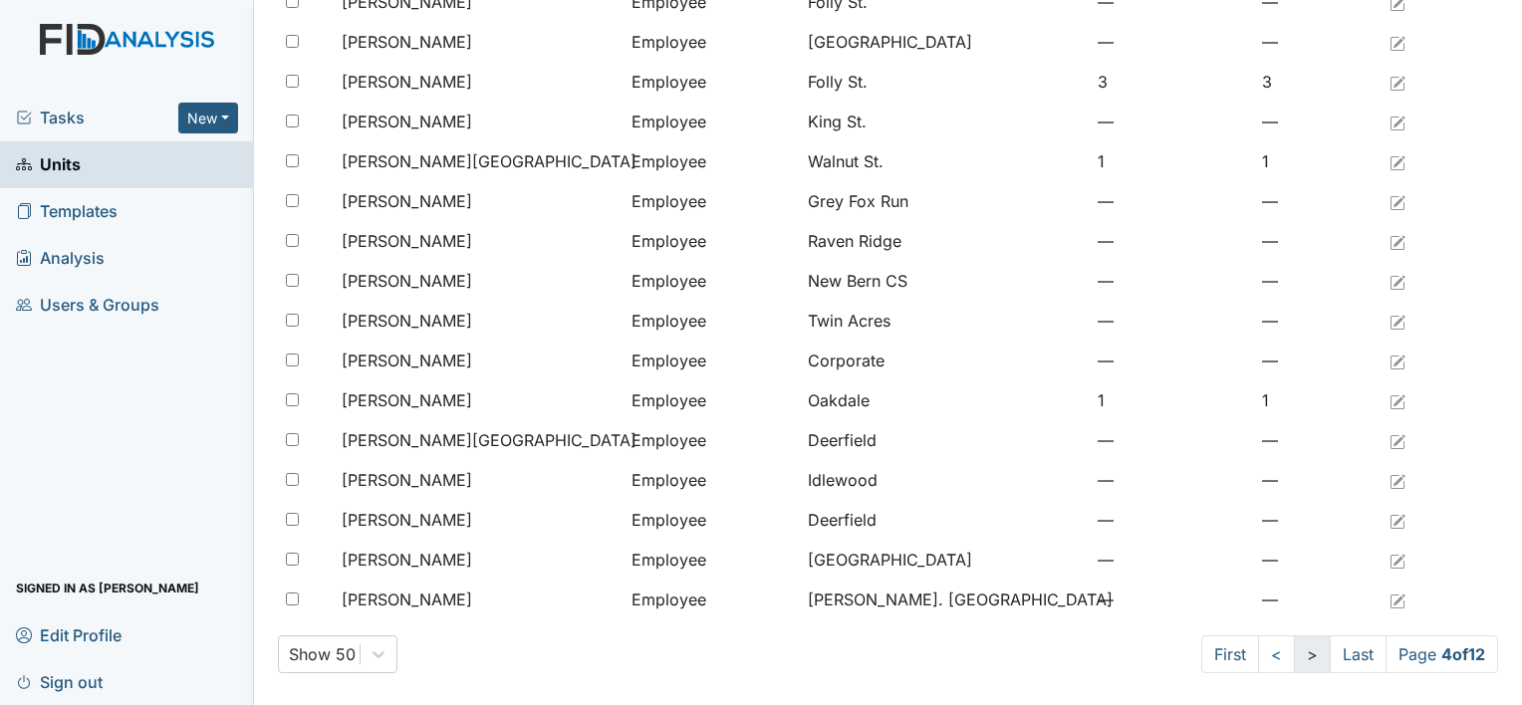
click at [1298, 654] on link ">" at bounding box center [1312, 655] width 37 height 38
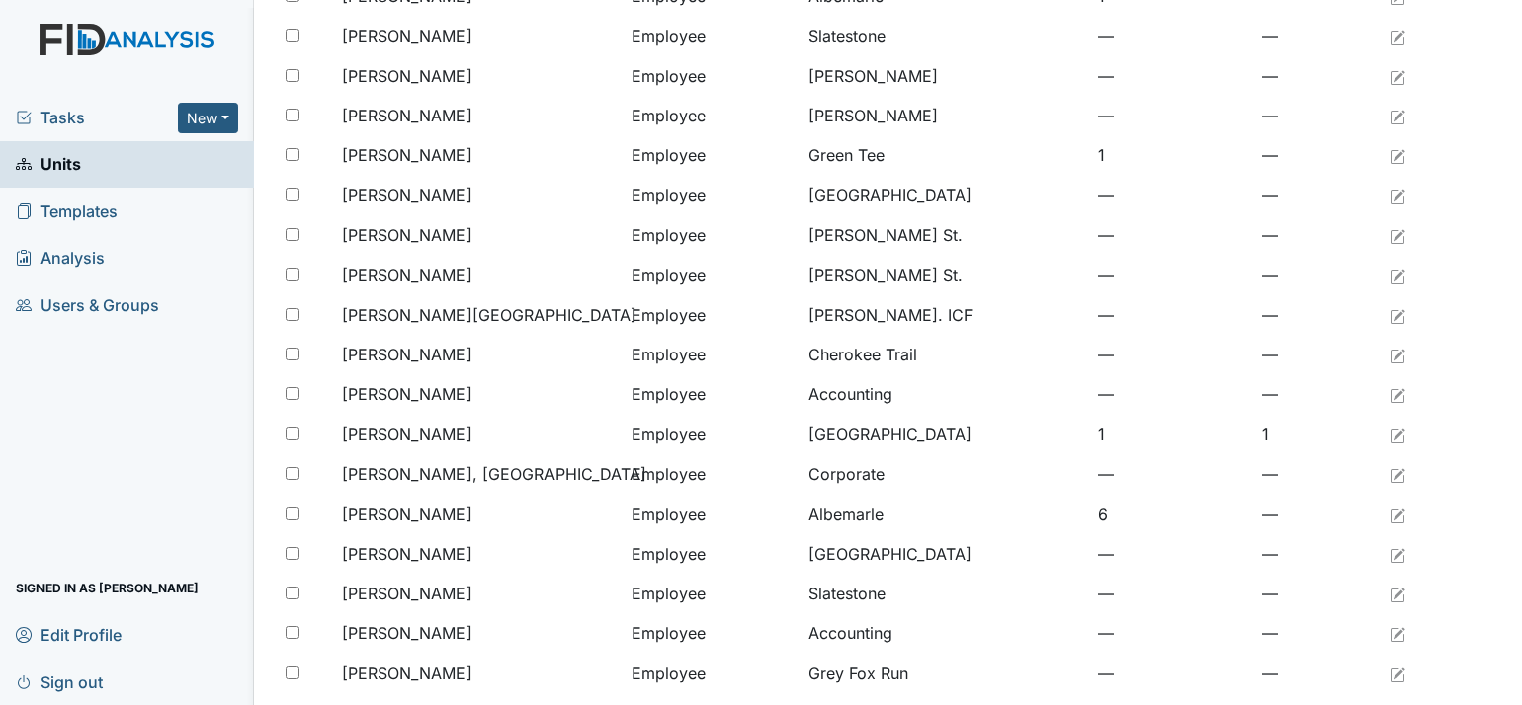
scroll to position [1530, 0]
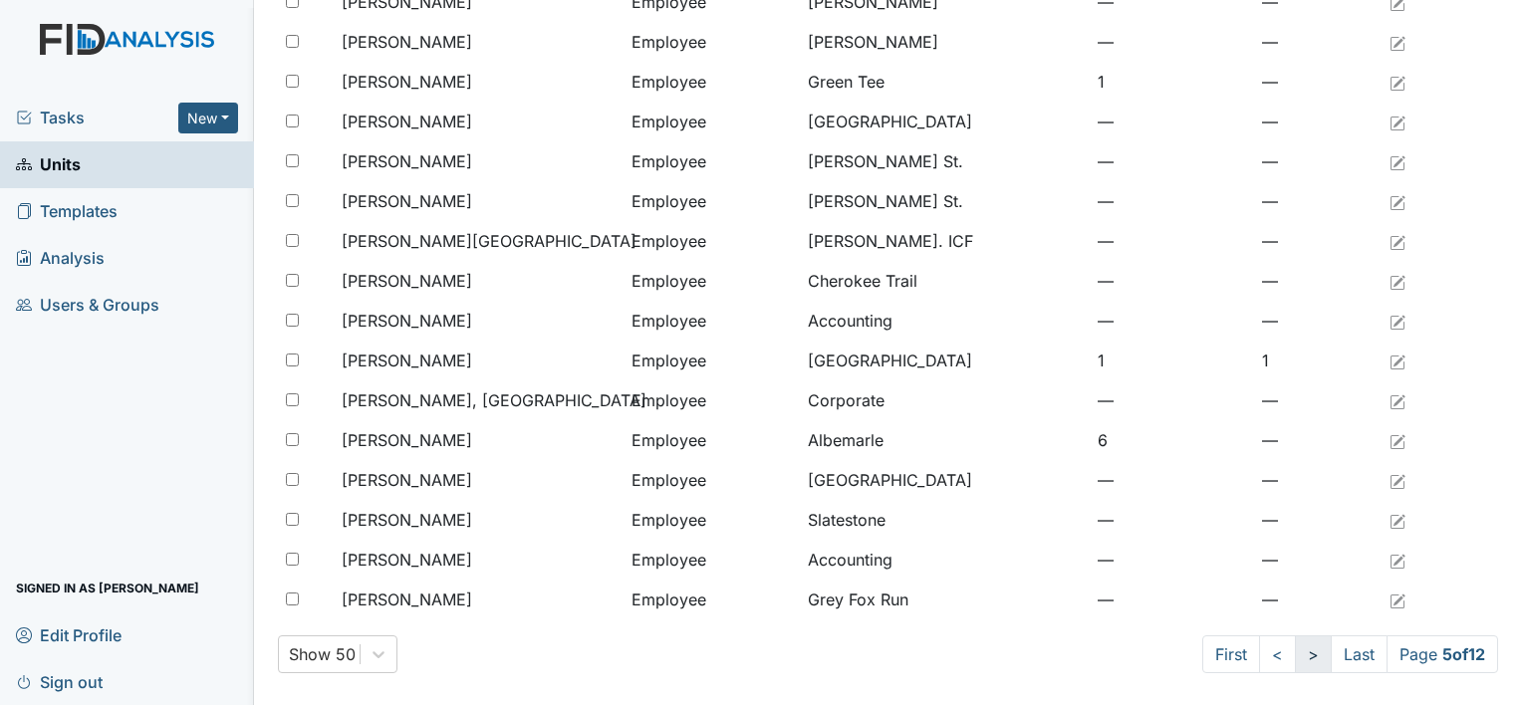
click at [1295, 659] on link ">" at bounding box center [1313, 655] width 37 height 38
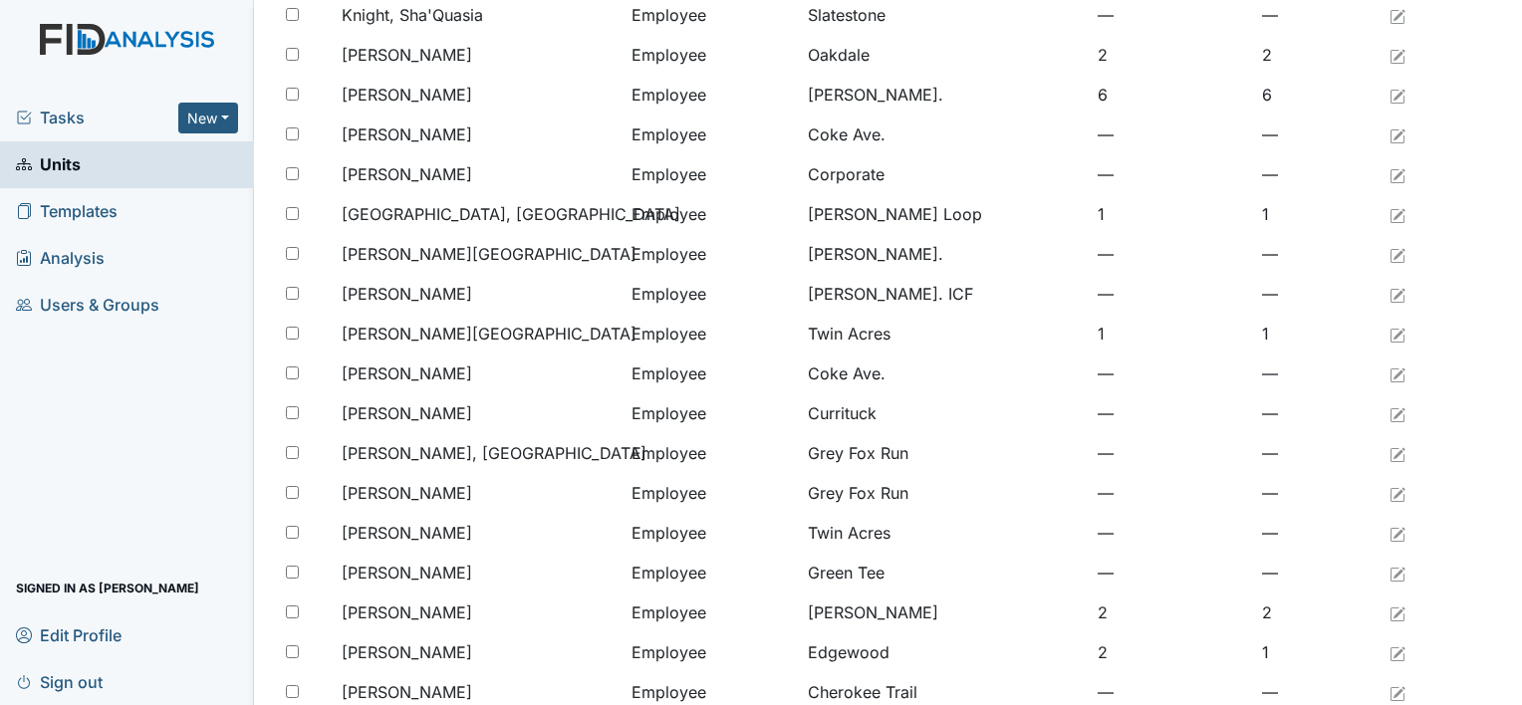
scroll to position [1530, 0]
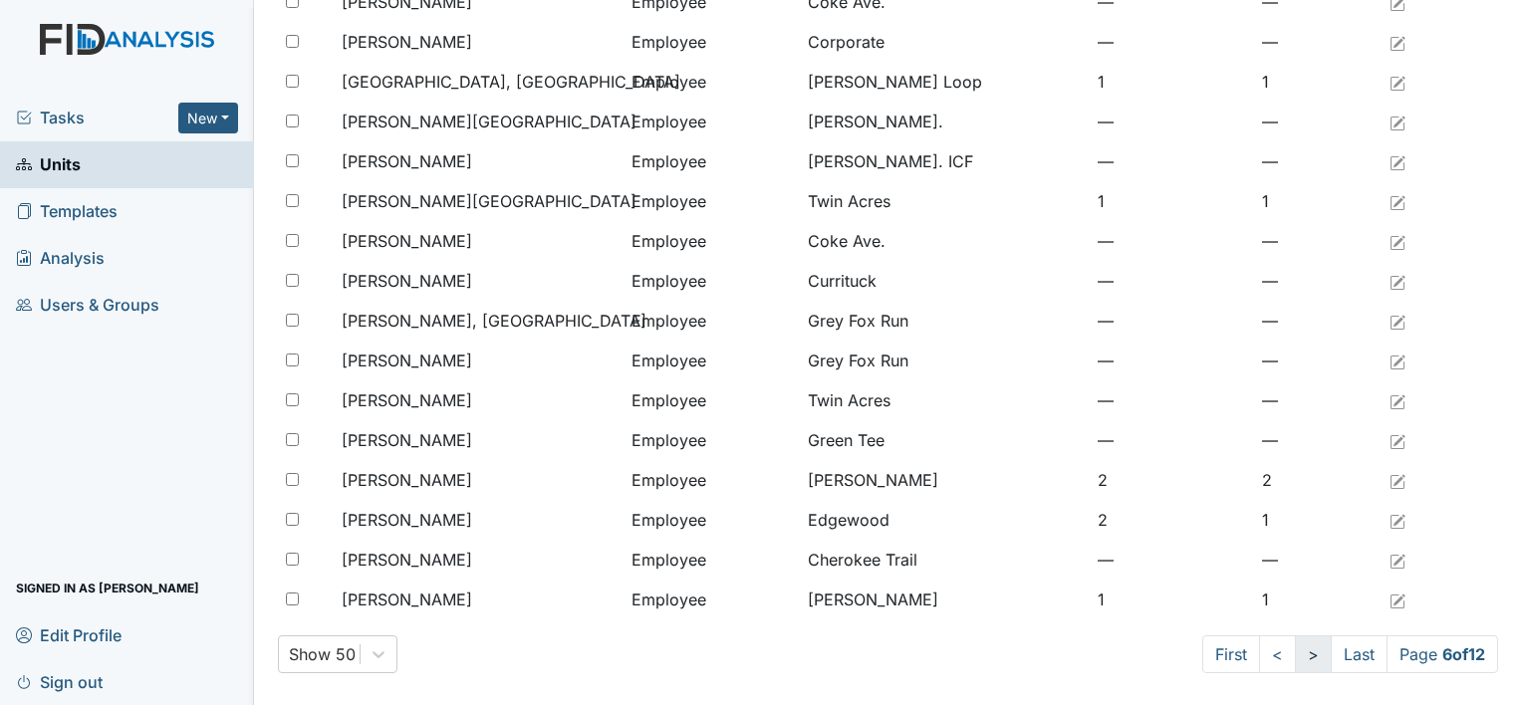
click at [1295, 650] on link ">" at bounding box center [1313, 655] width 37 height 38
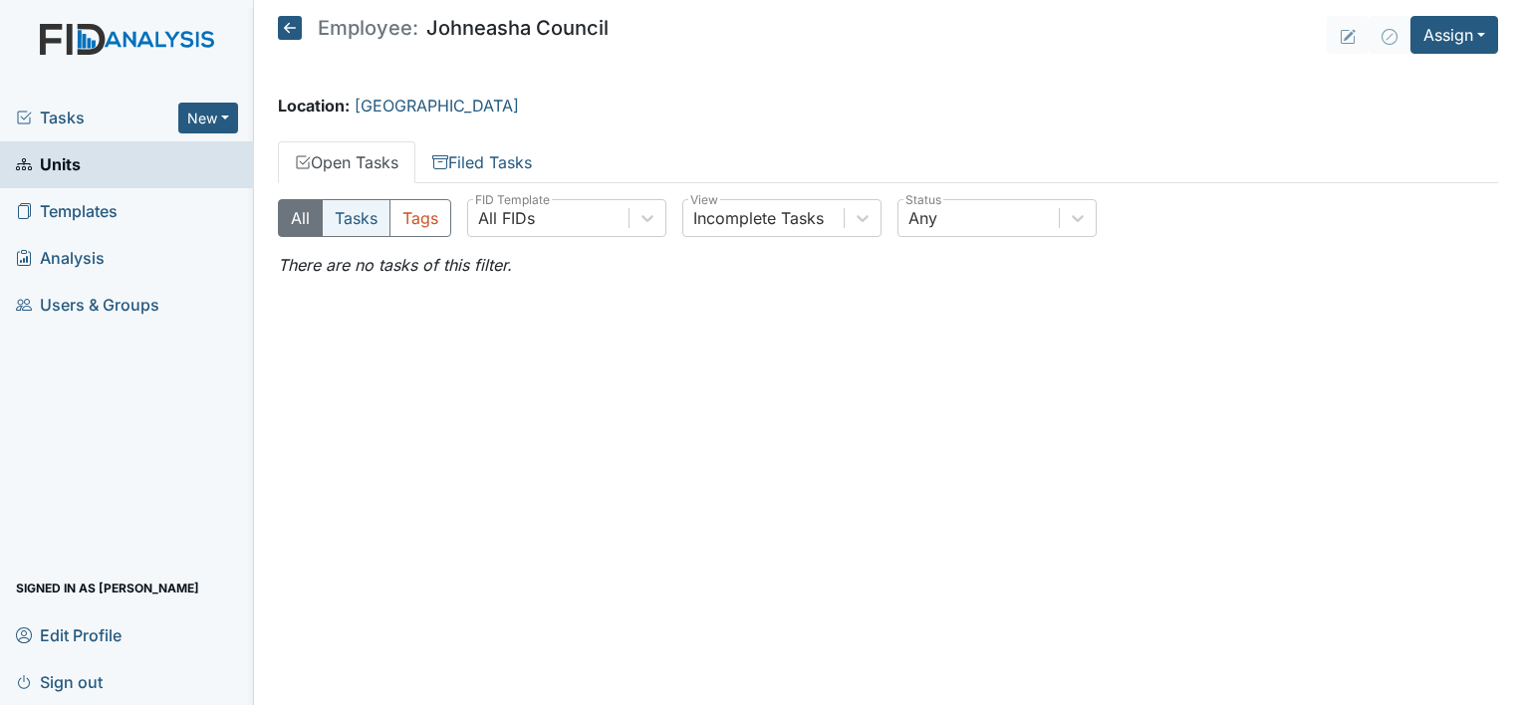
click at [368, 220] on button "Tasks" at bounding box center [356, 218] width 69 height 38
click at [419, 219] on button "Tags" at bounding box center [421, 218] width 62 height 38
